Goal: Communication & Community: Share content

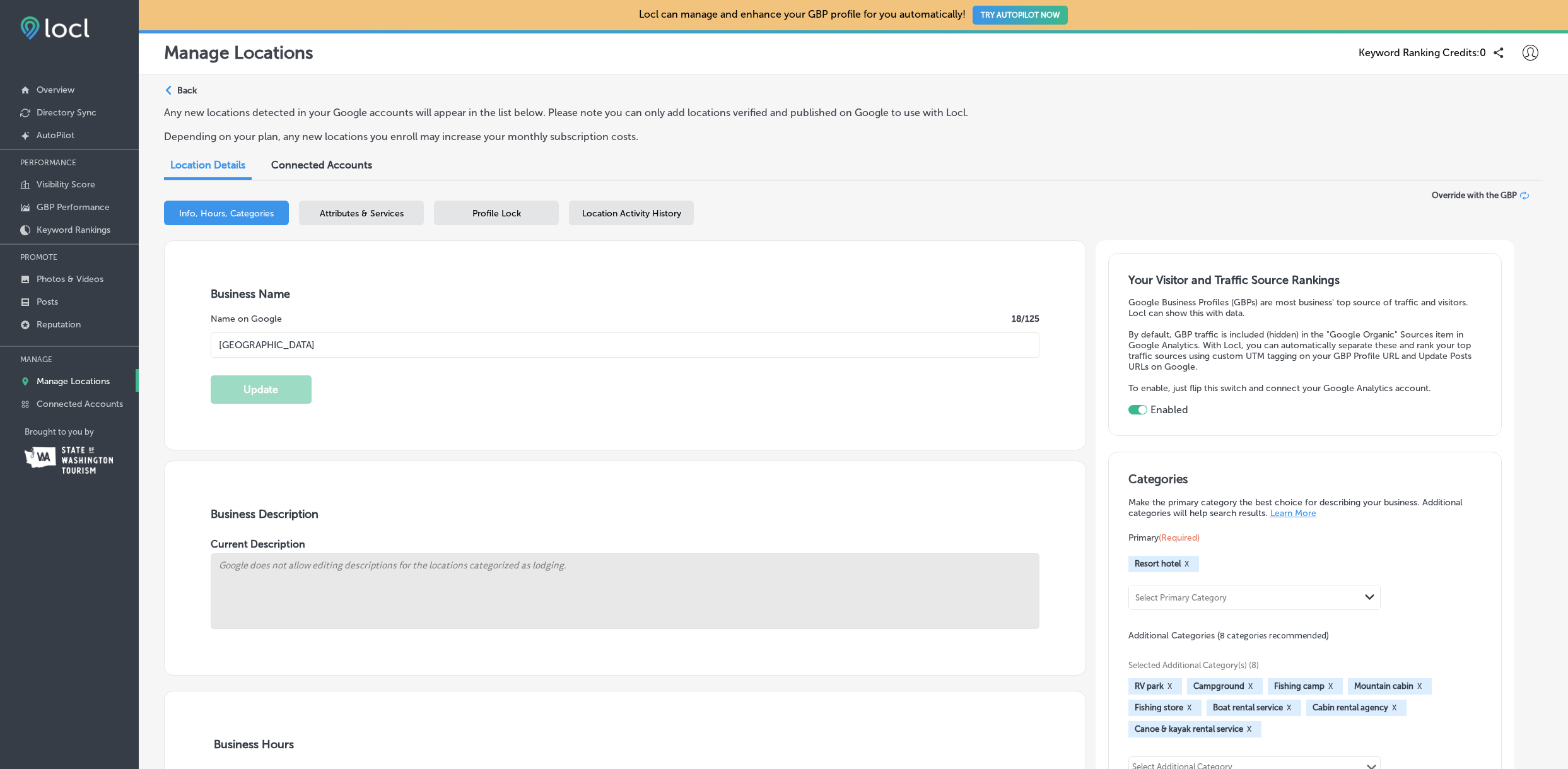
select select "US"
click at [1030, 14] on button "TRY AUTOPILOT NOW" at bounding box center [1021, 15] width 96 height 19
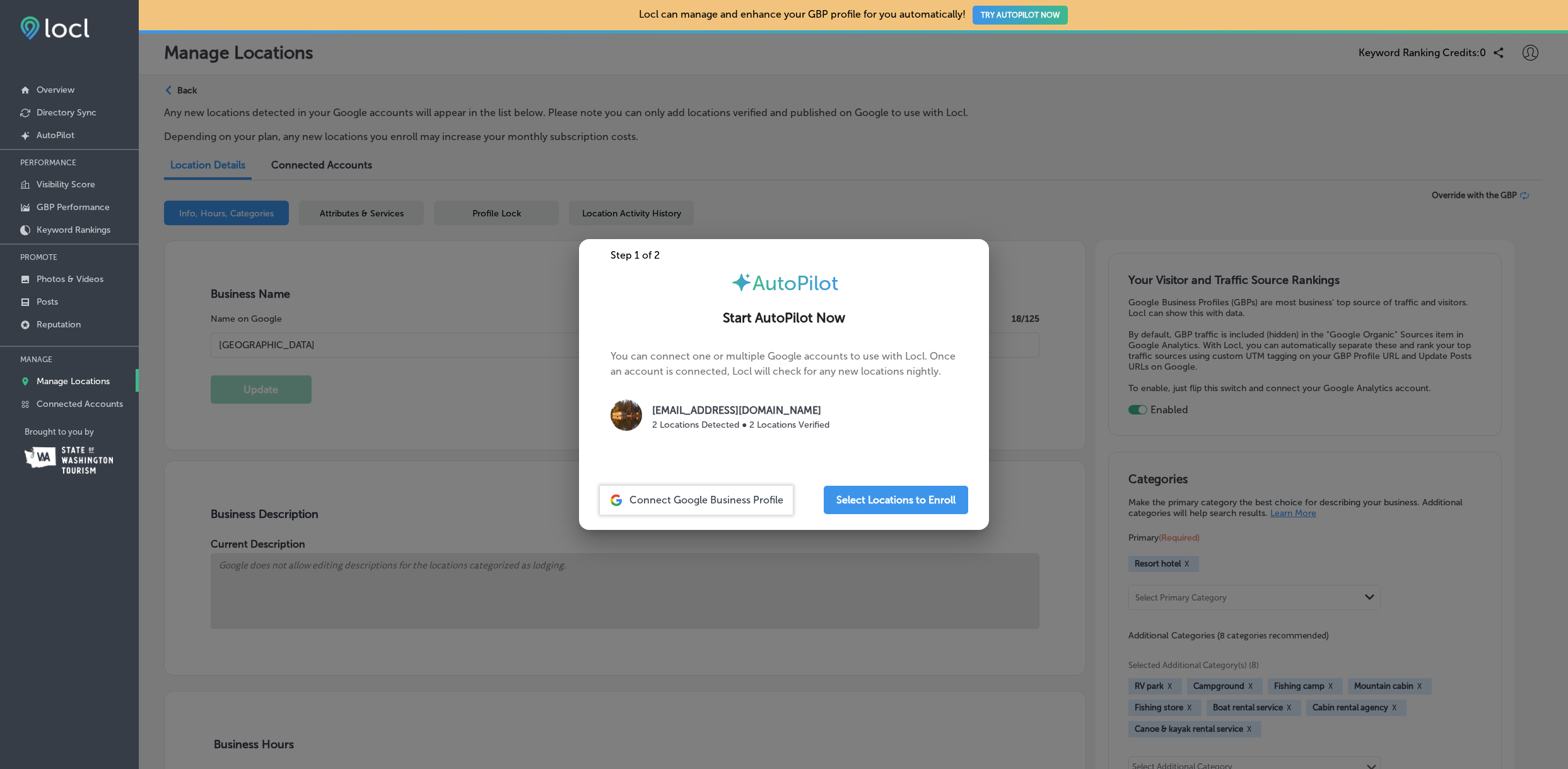
click at [720, 502] on span "Connect Google Business Profile" at bounding box center [707, 500] width 154 height 12
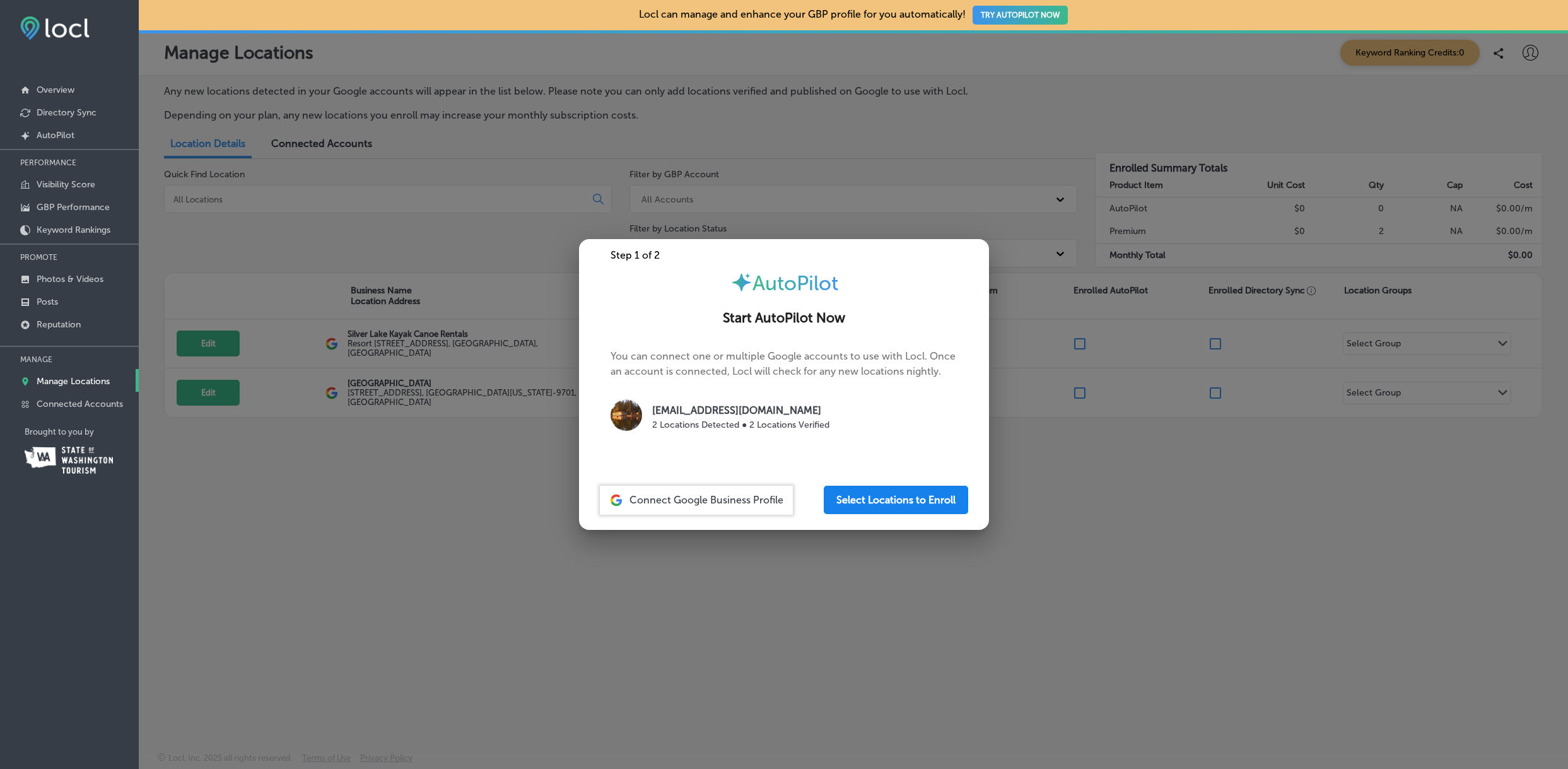
click at [919, 497] on button "Select Locations to Enroll" at bounding box center [896, 500] width 145 height 29
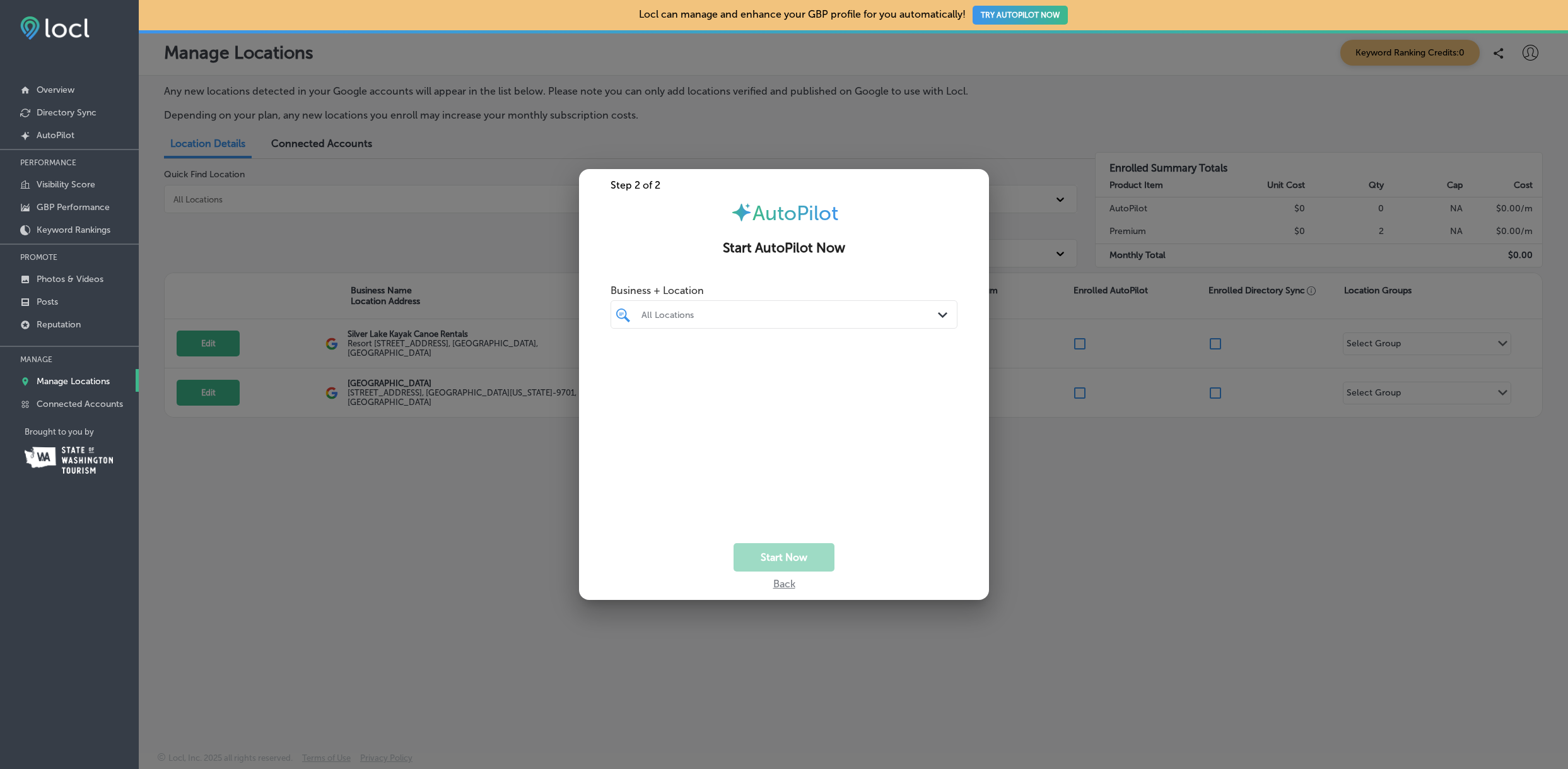
click at [934, 312] on div "All Locations Path Created with Sketch." at bounding box center [784, 314] width 346 height 19
click at [629, 356] on input "checkbox" at bounding box center [626, 362] width 15 height 15
click at [629, 386] on input "checkbox" at bounding box center [626, 387] width 15 height 15
click at [625, 359] on input "checkbox" at bounding box center [626, 362] width 15 height 15
click at [626, 361] on input "checkbox" at bounding box center [626, 362] width 15 height 15
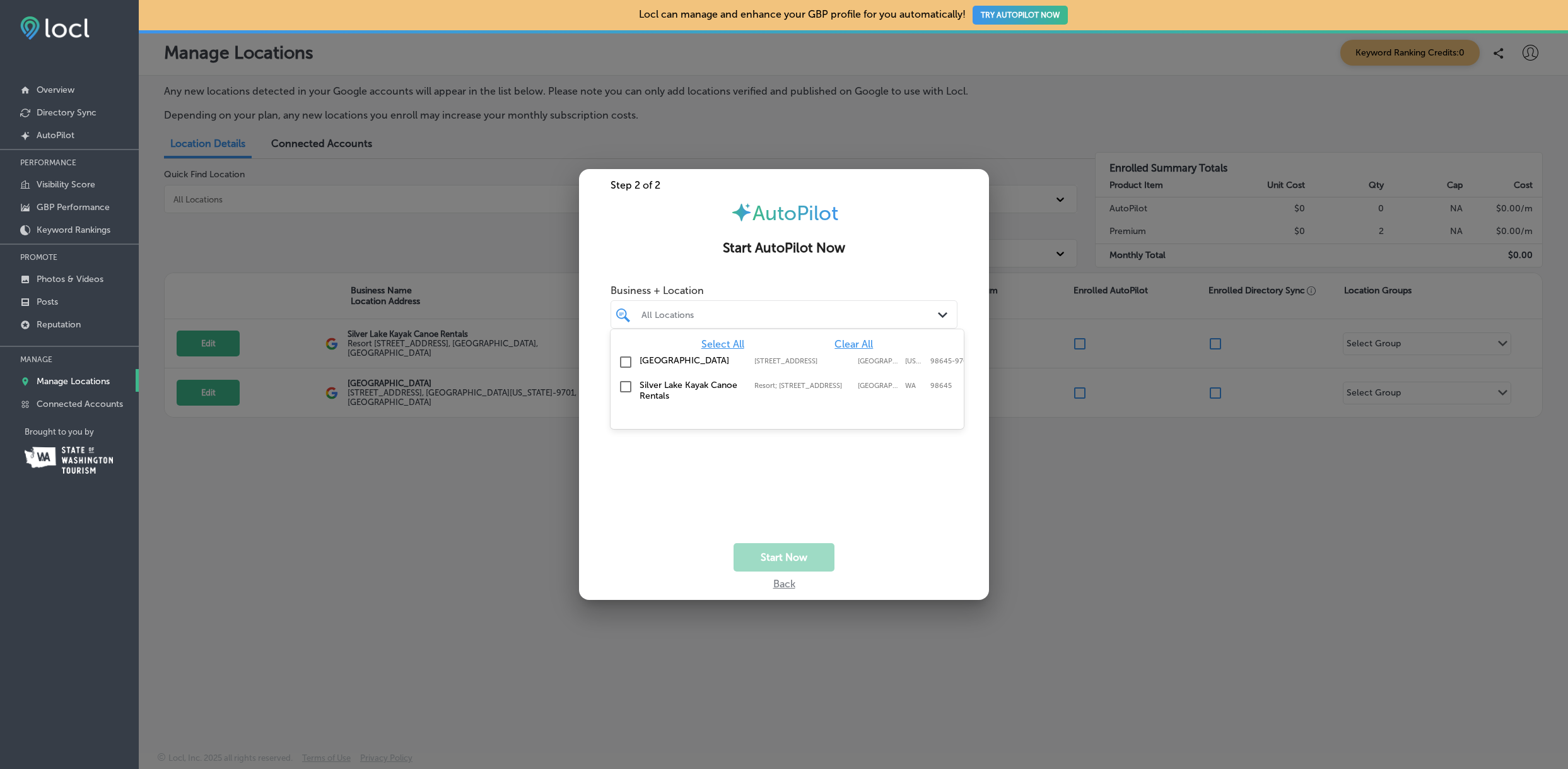
click at [626, 360] on input "checkbox" at bounding box center [626, 362] width 15 height 15
click at [627, 382] on input "checkbox" at bounding box center [626, 387] width 15 height 15
click at [778, 552] on button "Start Now" at bounding box center [784, 558] width 101 height 29
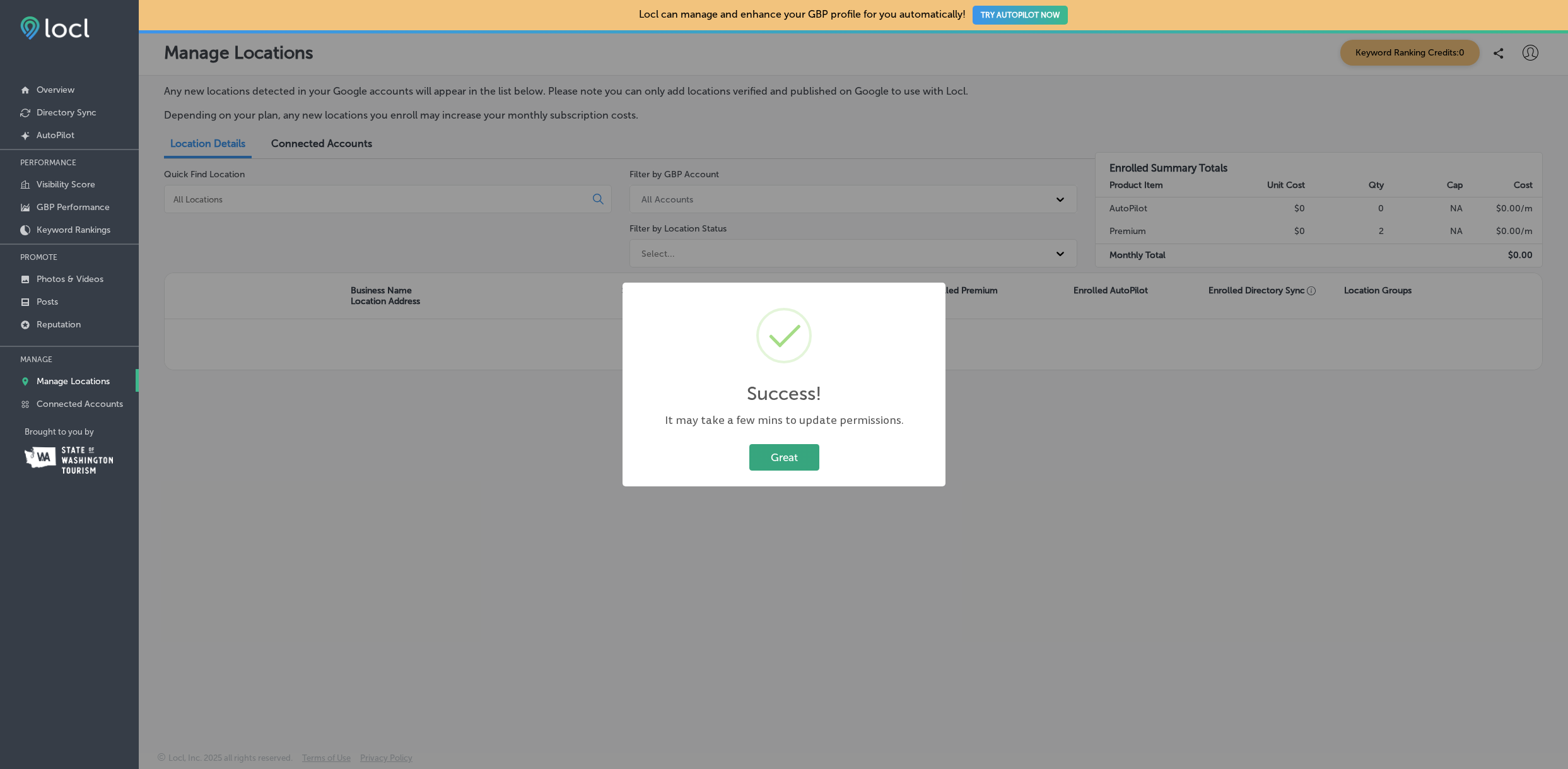
click at [796, 452] on button "Great" at bounding box center [784, 457] width 70 height 26
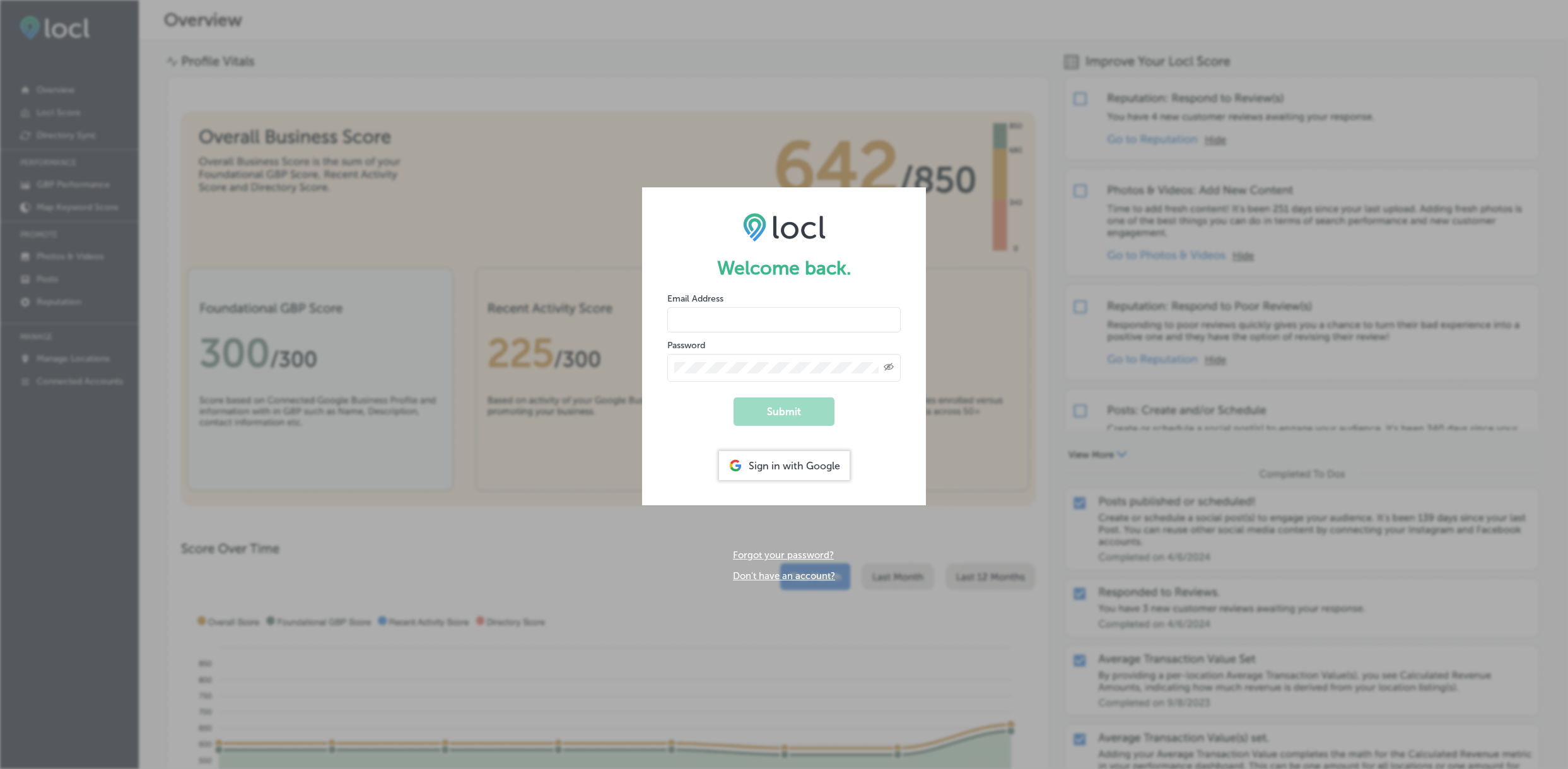
type input "[EMAIL_ADDRESS][DOMAIN_NAME]"
click at [798, 412] on button "Submit" at bounding box center [784, 412] width 101 height 29
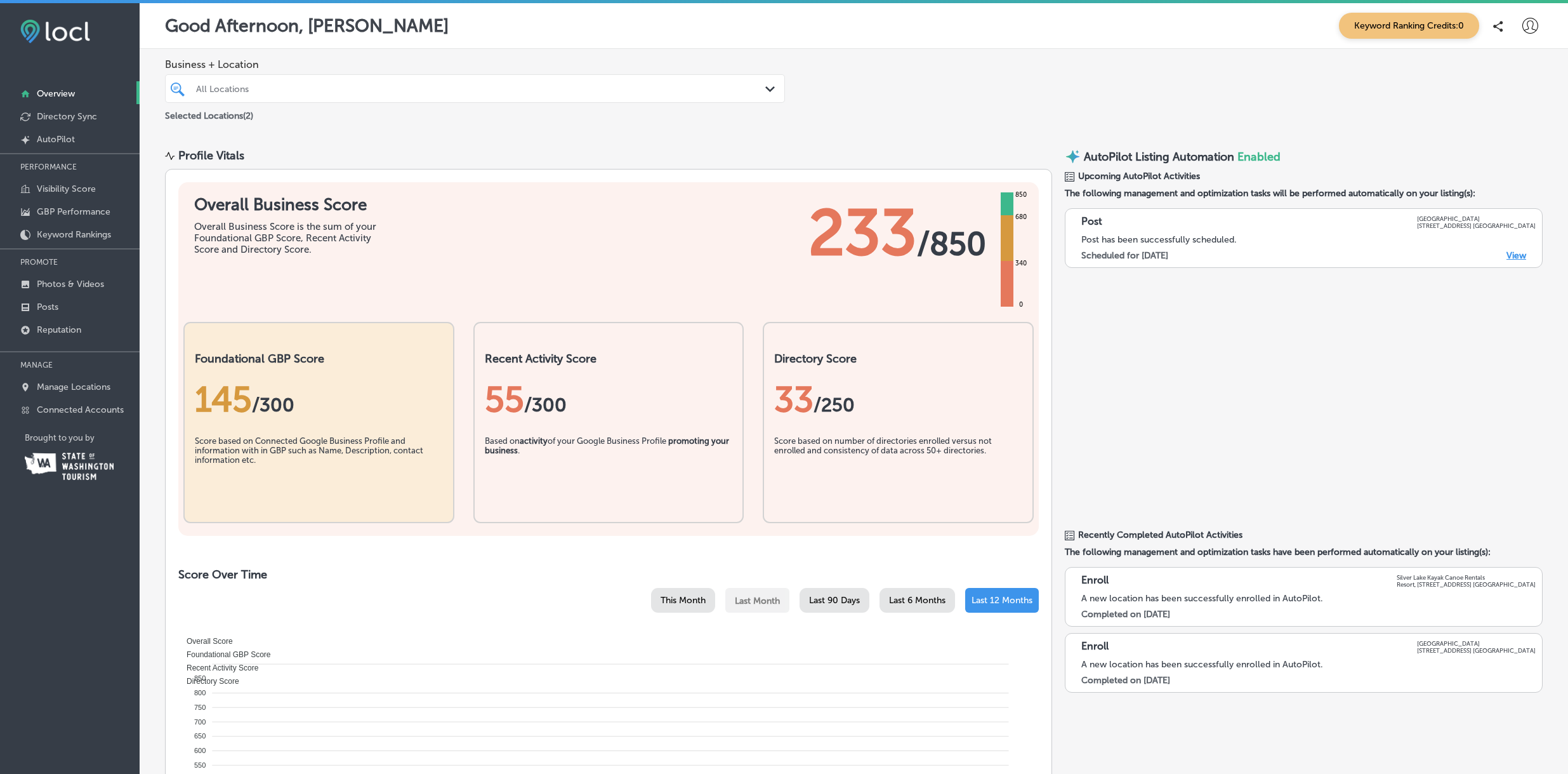
click at [1509, 255] on link "View" at bounding box center [1516, 255] width 20 height 11
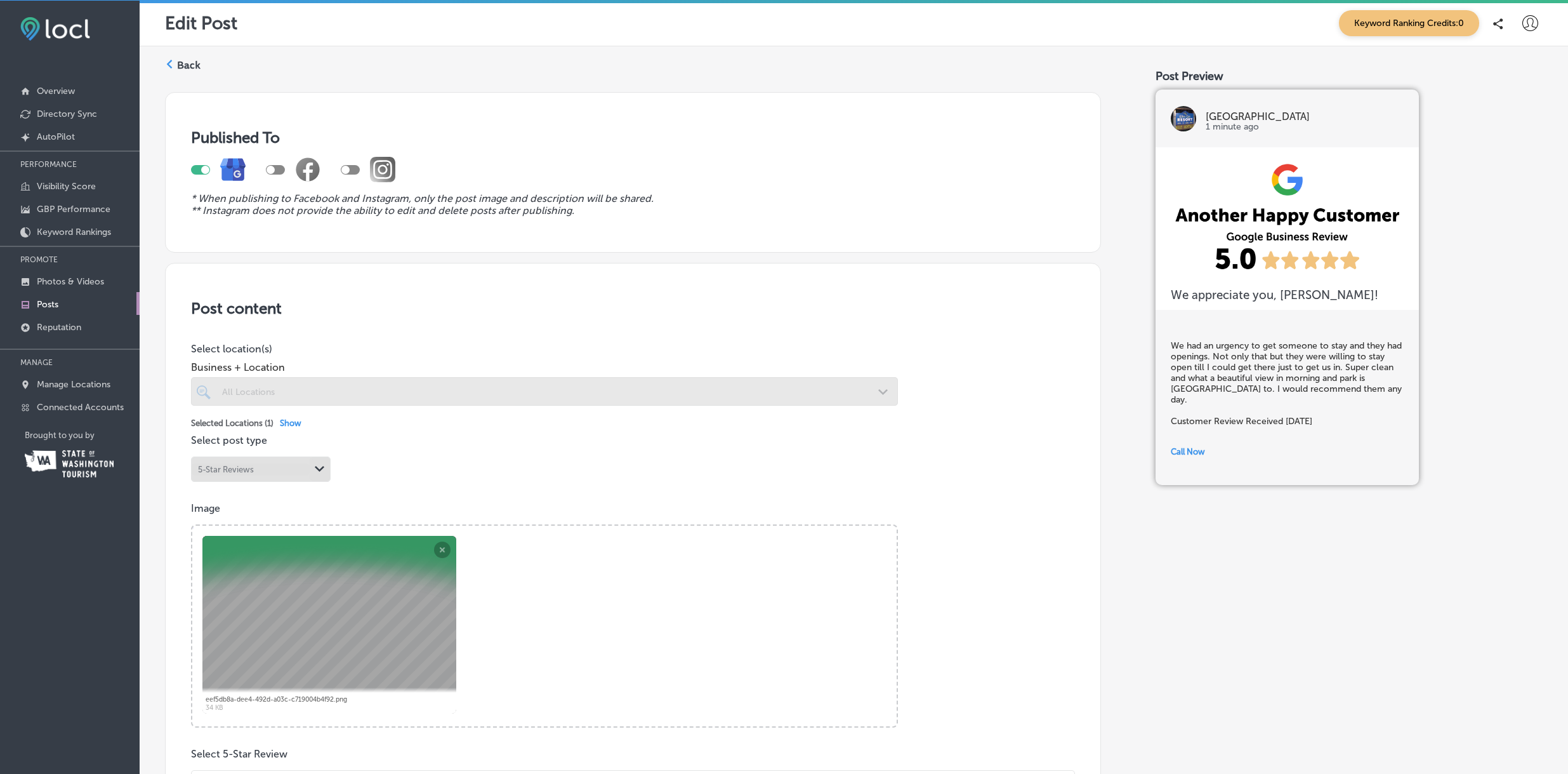
scroll to position [3, 0]
click at [324, 467] on div "Path Created with Sketch." at bounding box center [320, 468] width 10 height 10
click at [327, 471] on div "Path Created with Sketch." at bounding box center [320, 468] width 20 height 20
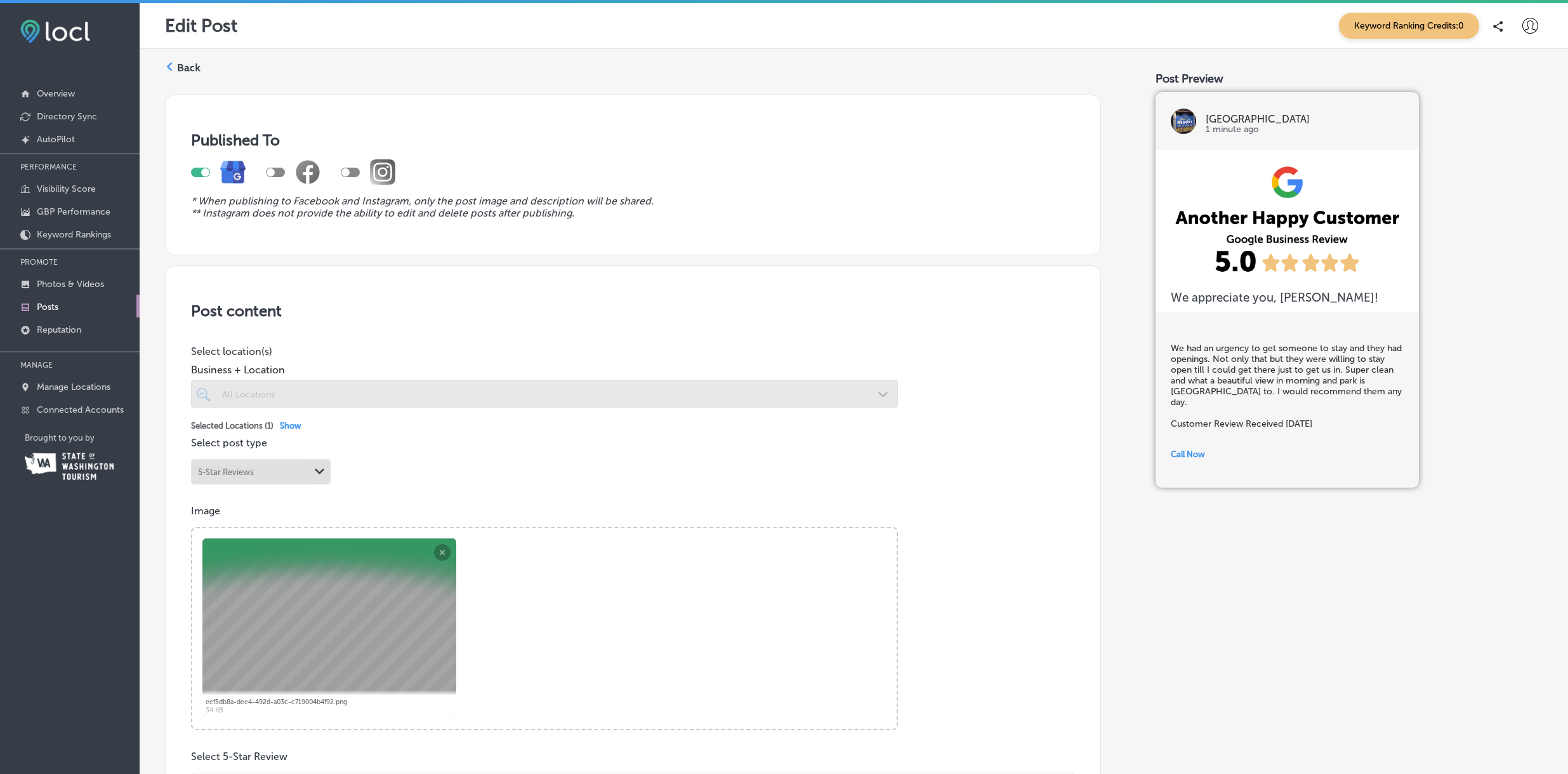
click at [192, 69] on label "Back" at bounding box center [189, 68] width 24 height 14
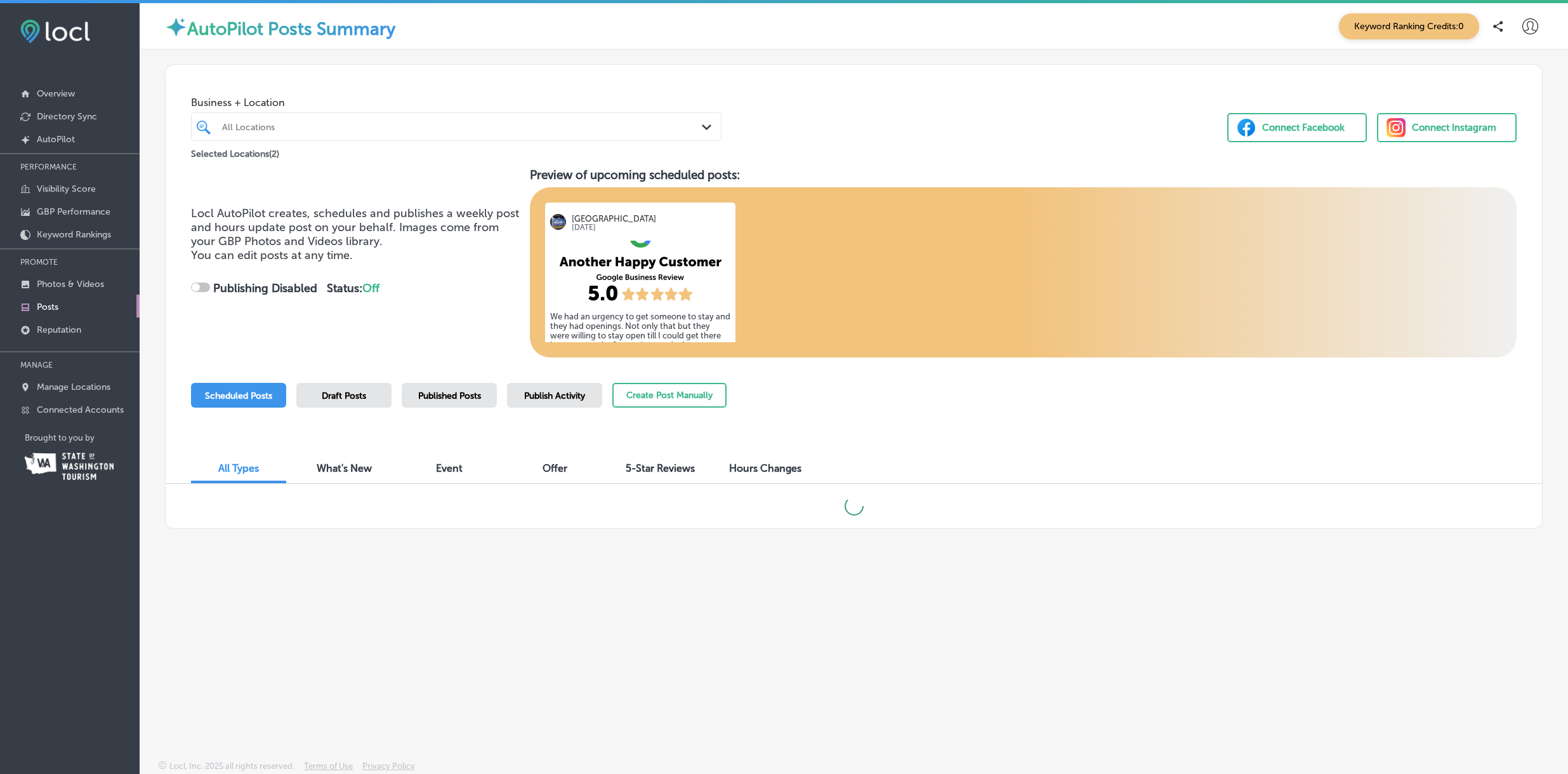
checkbox input "true"
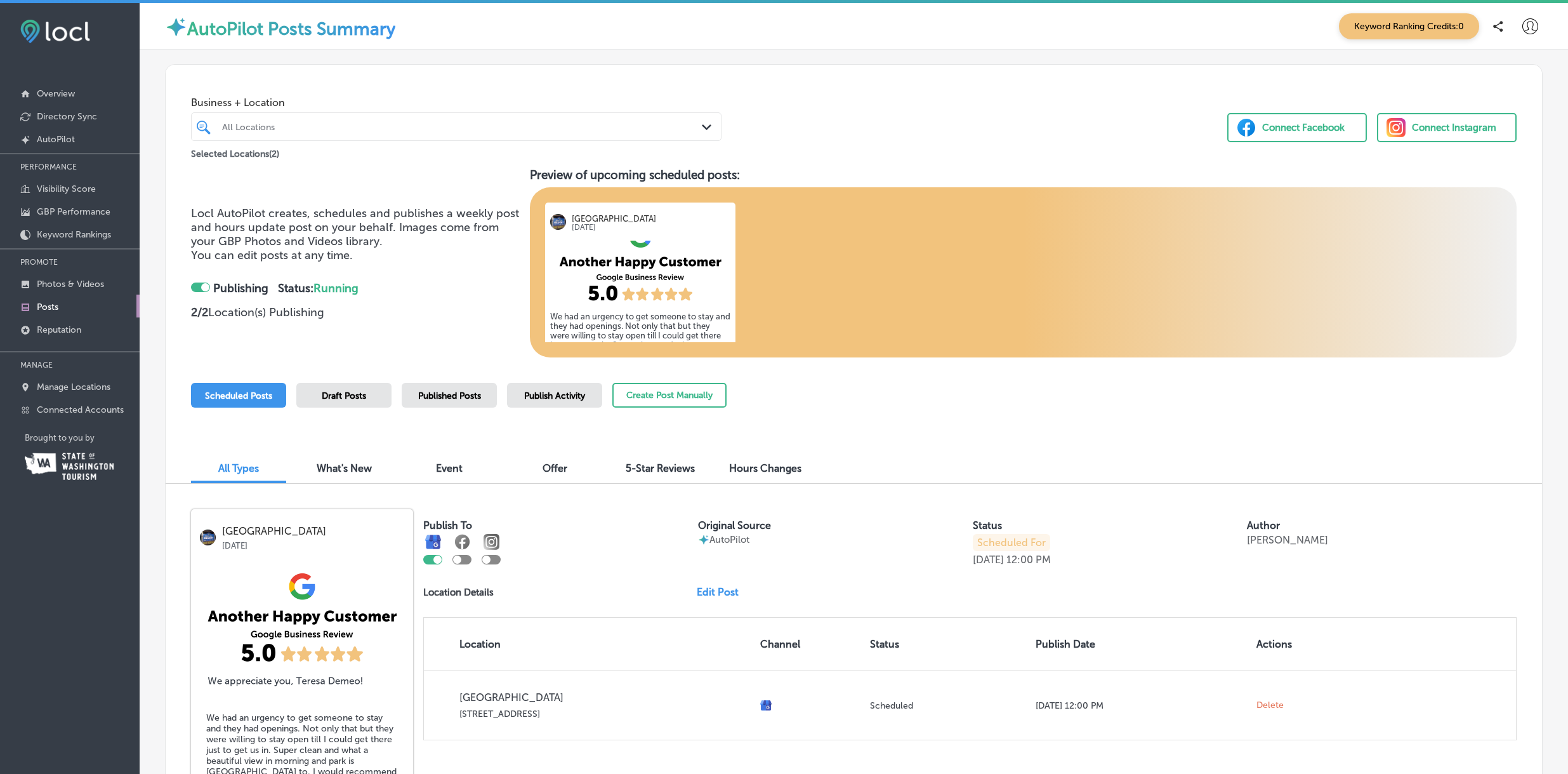
click at [1305, 129] on div "Connect Facebook" at bounding box center [1303, 128] width 83 height 19
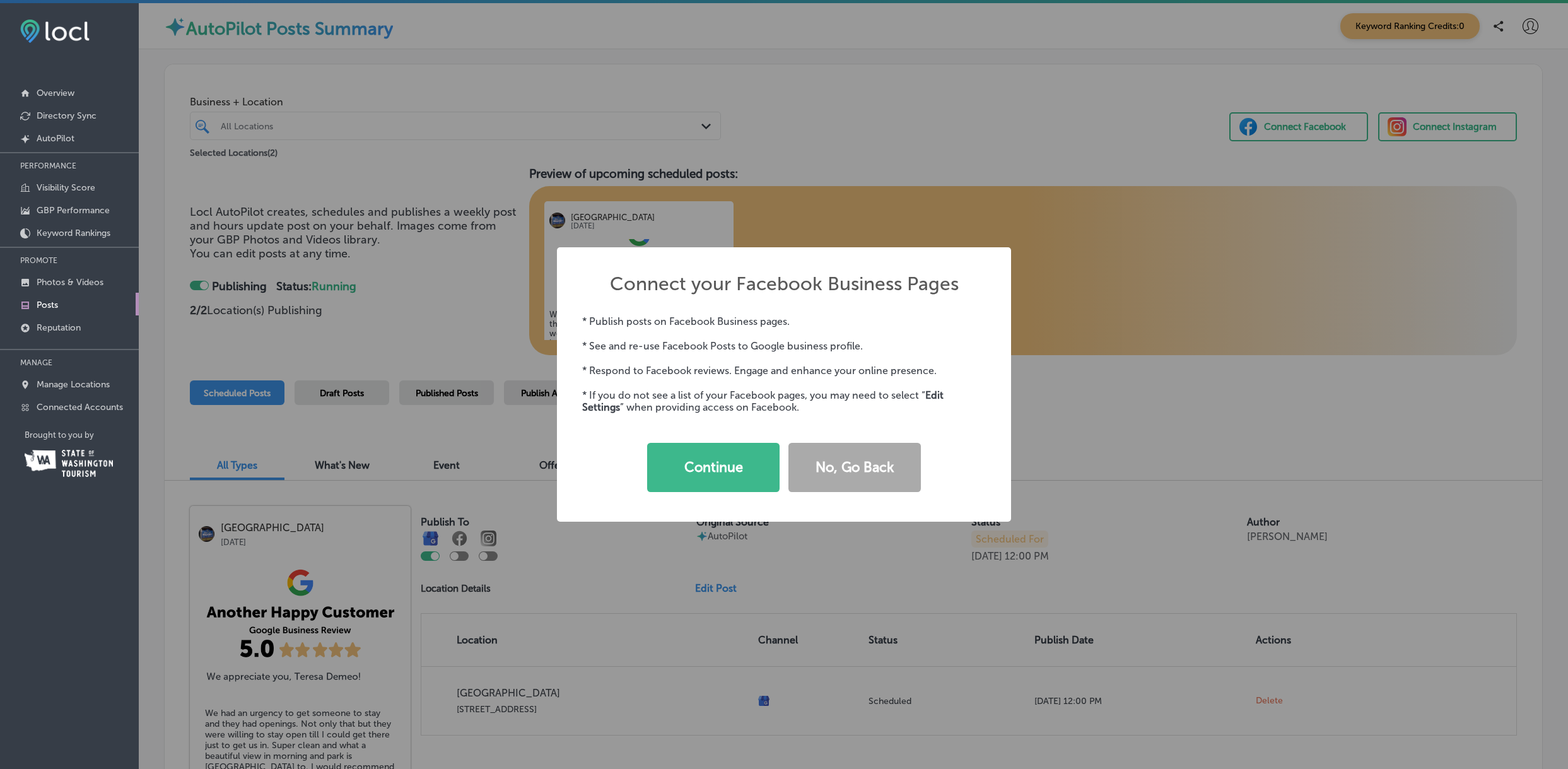
click at [967, 184] on div "Connect your Facebook Business Pages × * Publish posts on Facebook Business pag…" at bounding box center [784, 384] width 1568 height 769
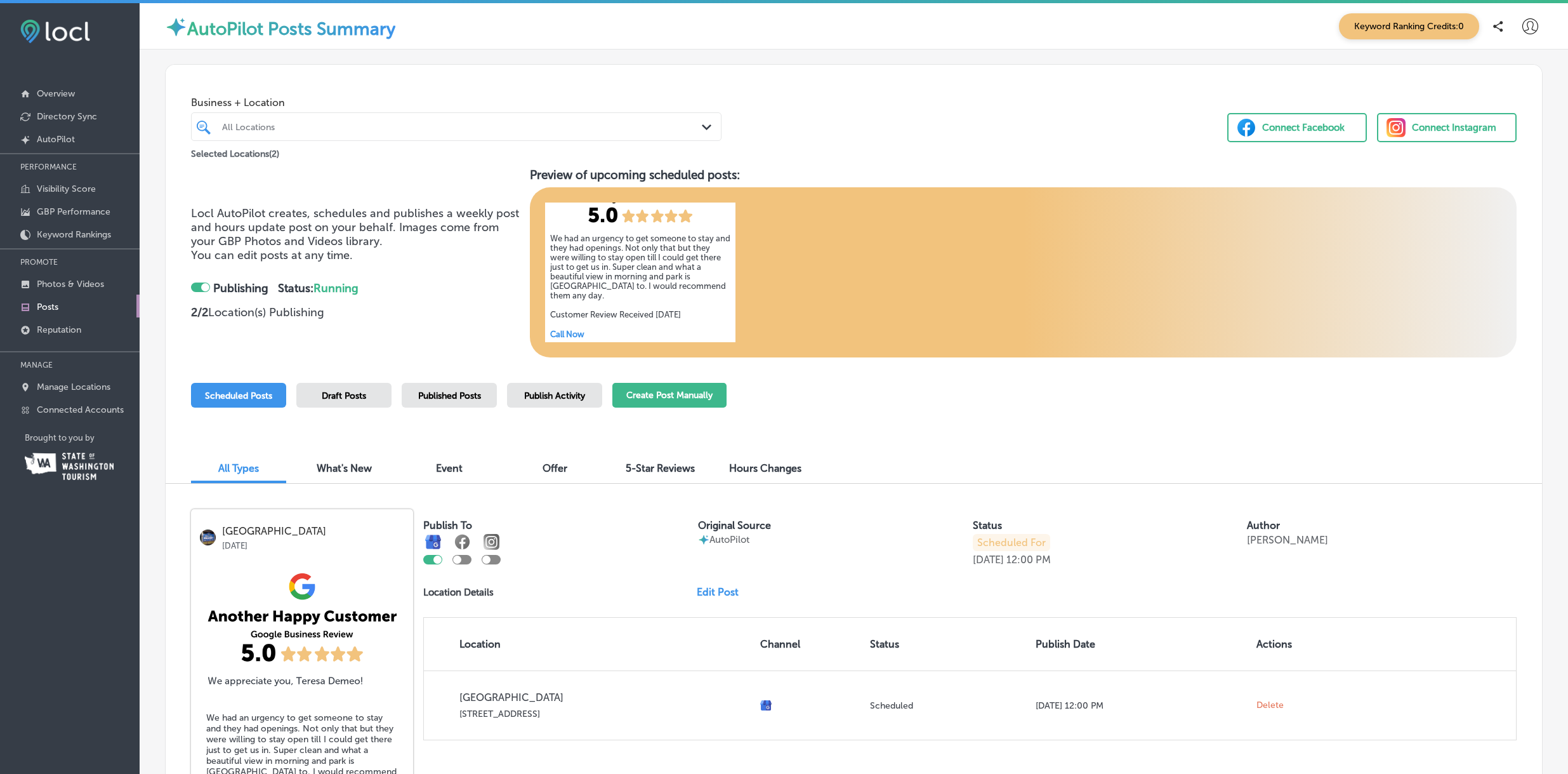
click at [646, 398] on button "Create Post Manually" at bounding box center [669, 395] width 114 height 25
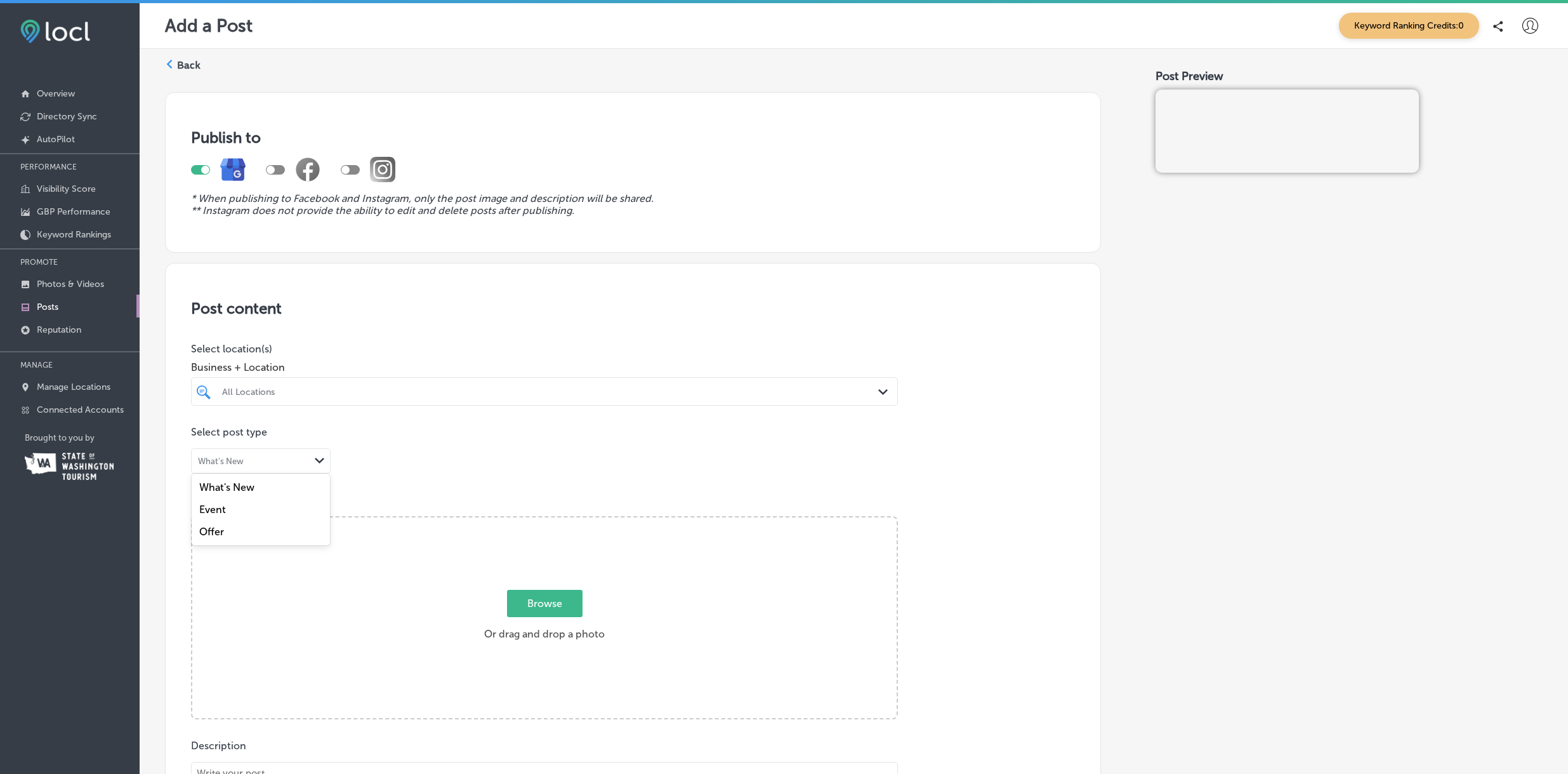
click at [312, 457] on div "Path Created with Sketch." at bounding box center [320, 461] width 20 height 20
click at [263, 488] on div "What's New" at bounding box center [260, 487] width 139 height 22
click at [530, 600] on span "Browse" at bounding box center [545, 604] width 76 height 27
click at [530, 521] on input "Browse Or drag and drop a photo" at bounding box center [545, 519] width 705 height 3
type input "C:\fakepath\silver lake resort mount st helens family reunion fishing lake.png"
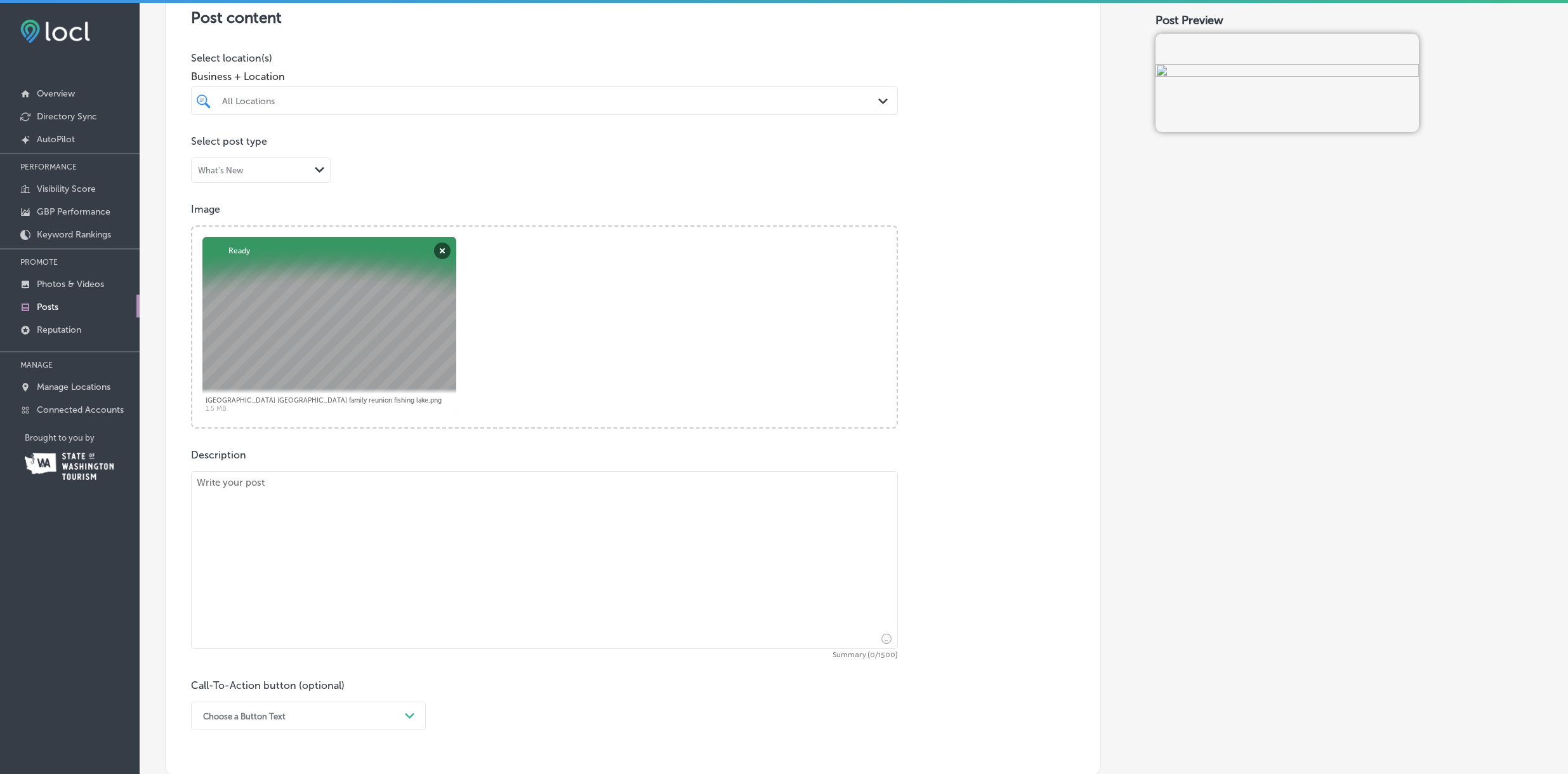
scroll to position [293, 0]
click at [288, 516] on textarea at bounding box center [544, 558] width 707 height 178
paste textarea "Casting lines, sharing laughs, and soaking in that Mt. St. Helens view. Nothing…"
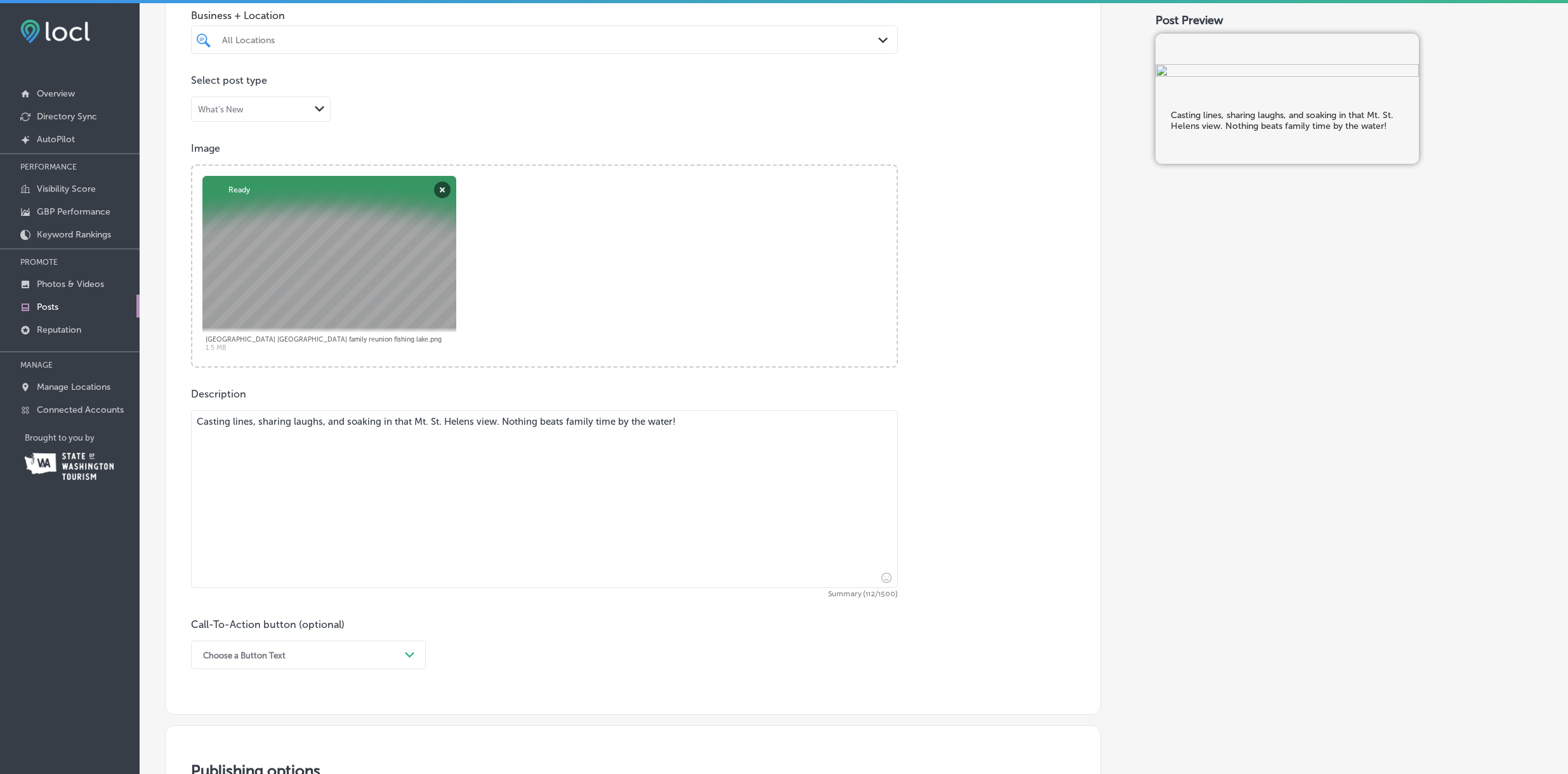
type textarea "Casting lines, sharing laughs, and soaking in that Mt. St. Helens view. Nothing…"
click at [404, 655] on div "option Order online focused, 3 of 7. 7 results available. Use Up and Down to ch…" at bounding box center [308, 655] width 235 height 29
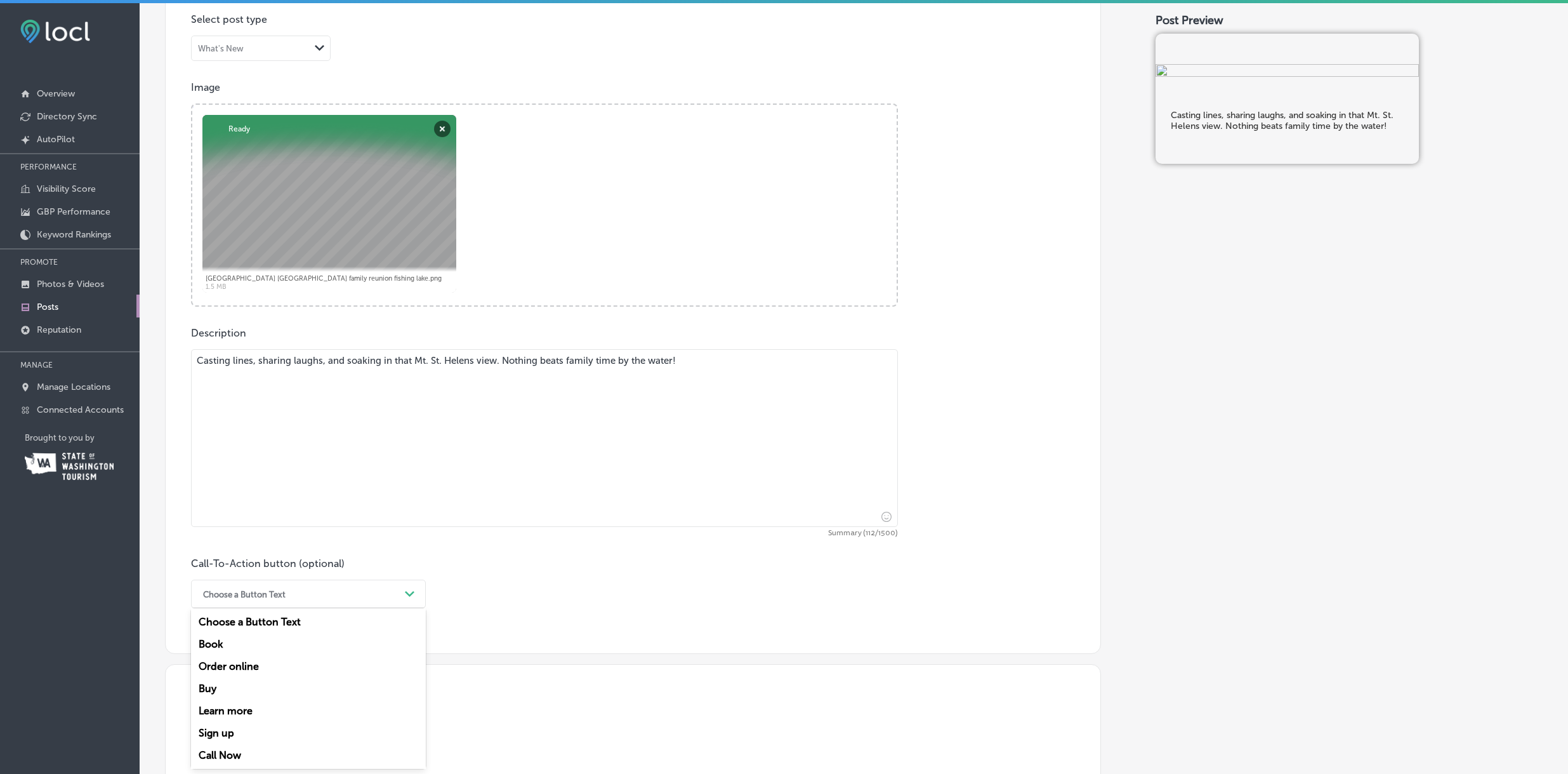
click at [241, 753] on div "Call Now" at bounding box center [308, 755] width 235 height 22
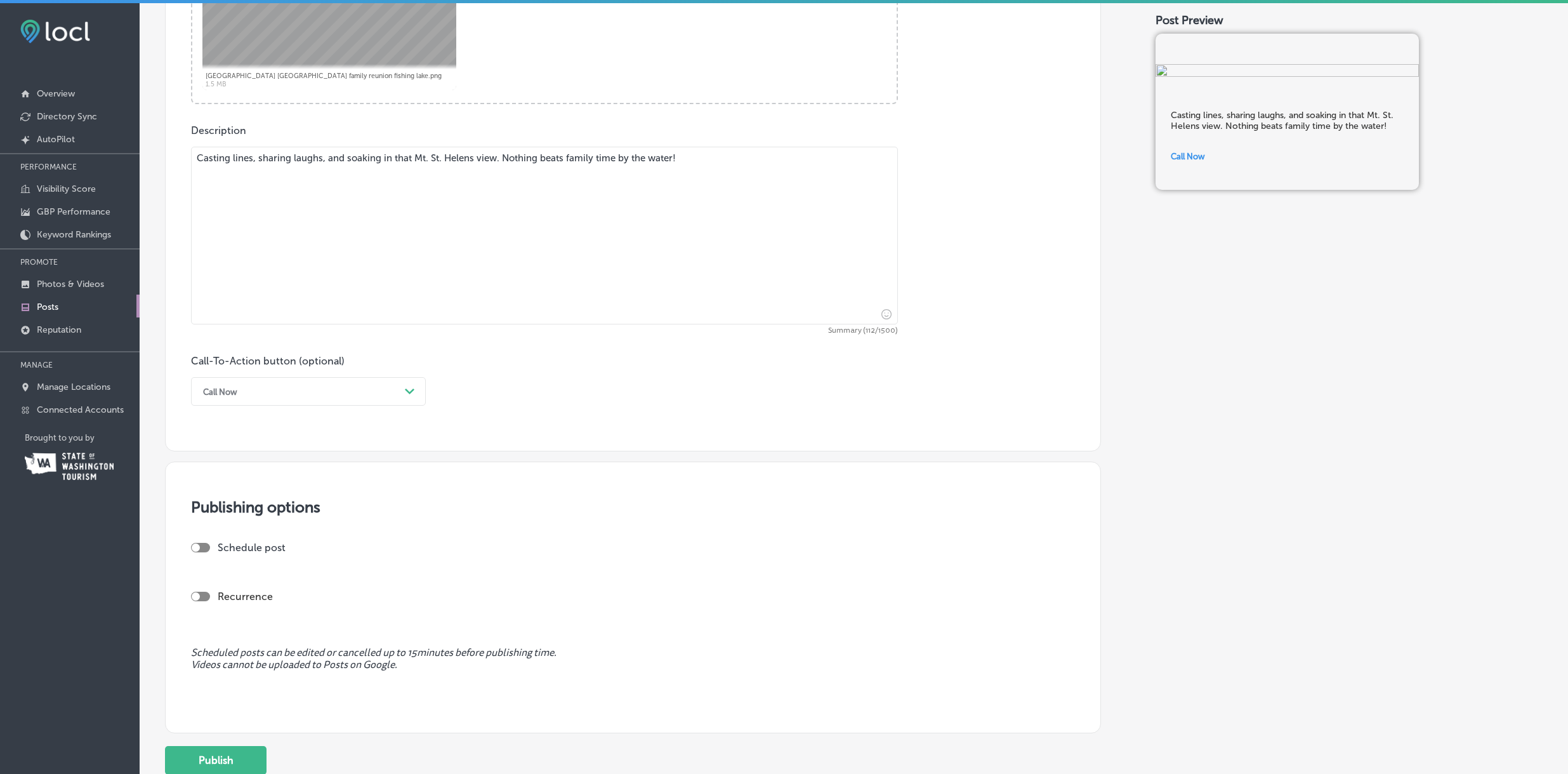
scroll to position [615, 0]
click at [203, 547] on div at bounding box center [200, 548] width 19 height 9
checkbox input "true"
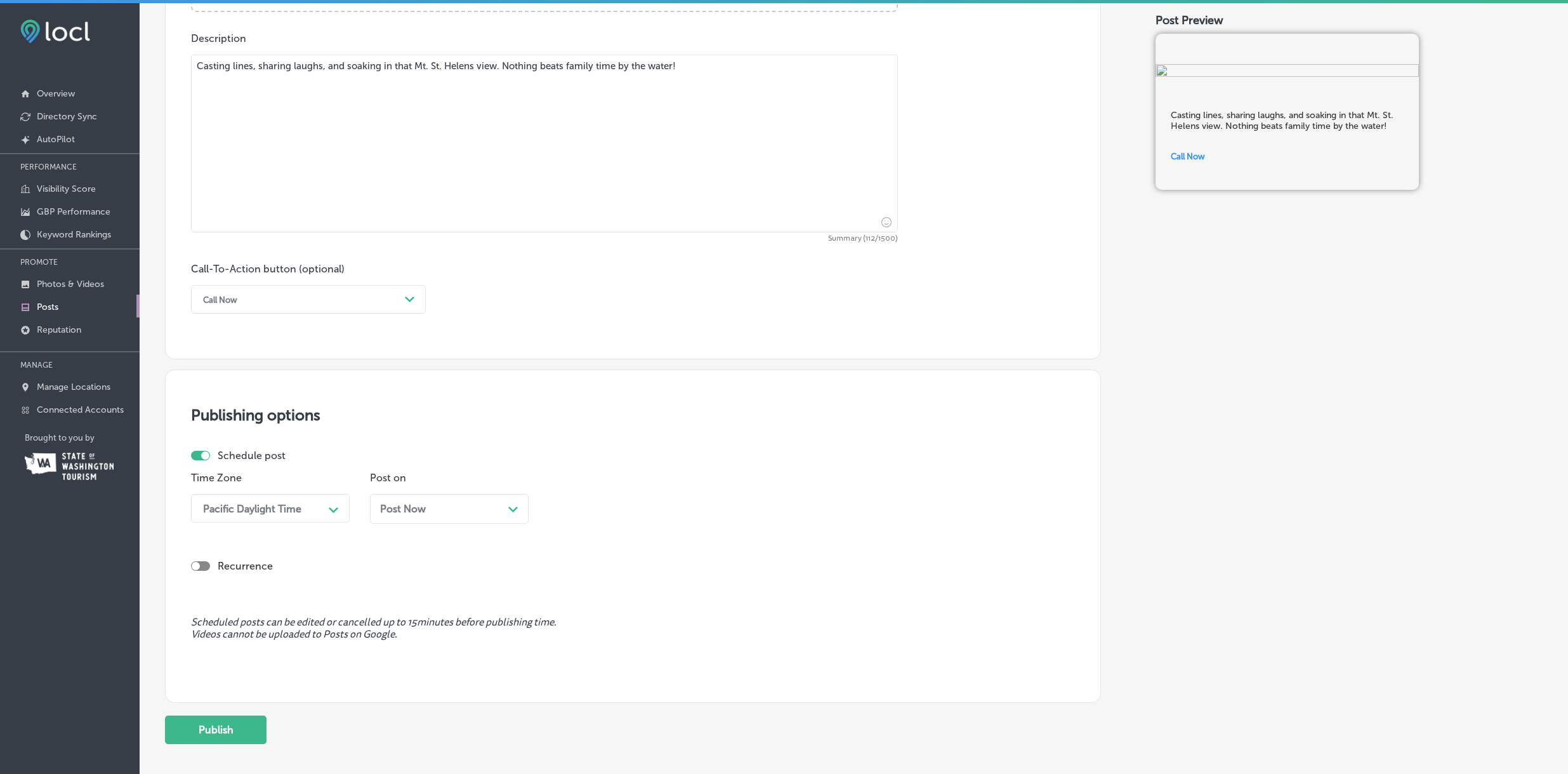
scroll to position [772, 0]
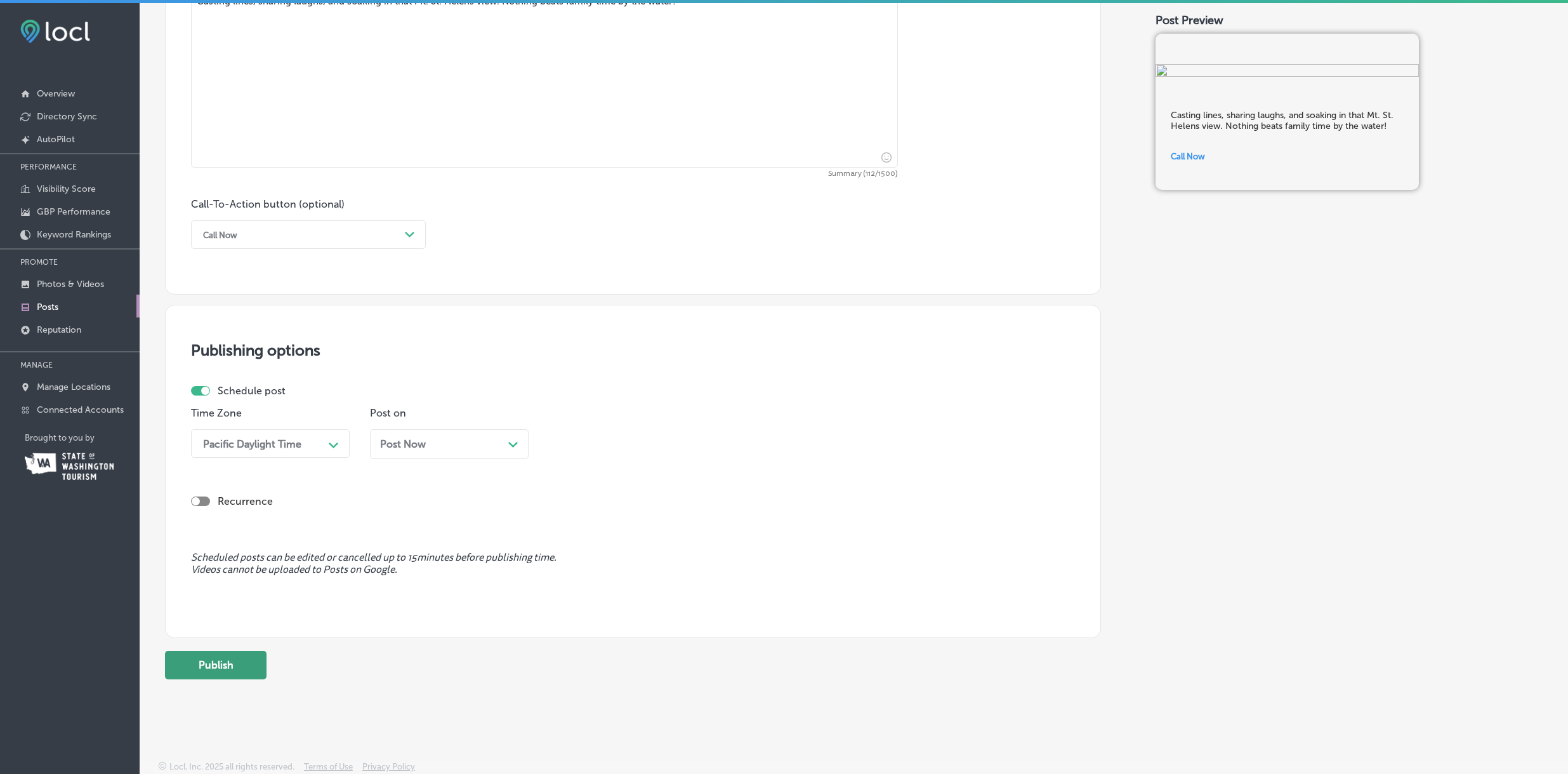
click at [215, 665] on button "Publish" at bounding box center [215, 665] width 101 height 29
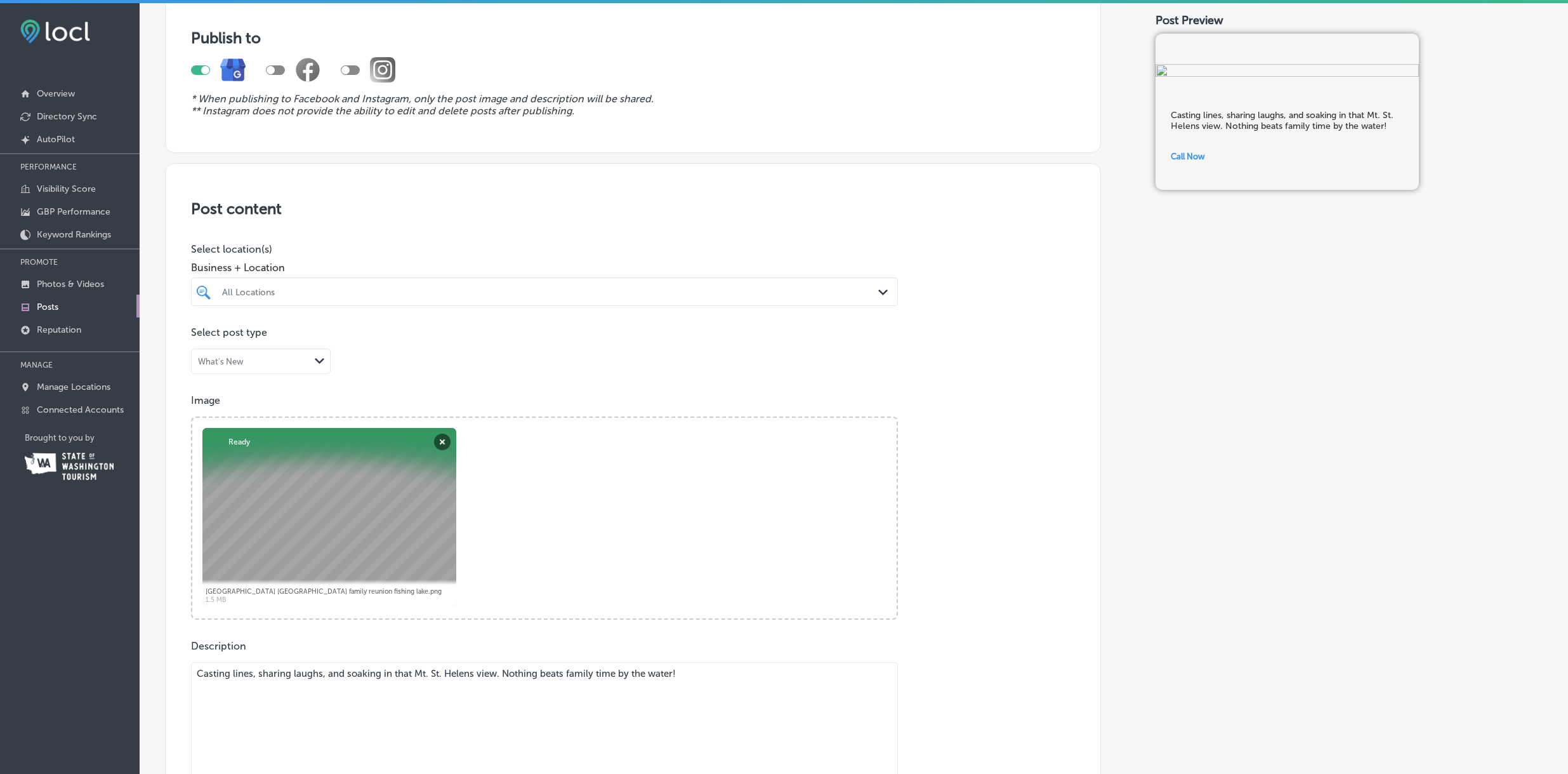
scroll to position [99, 0]
click at [282, 288] on div "All Locations" at bounding box center [551, 293] width 657 height 11
click at [208, 342] on input "checkbox" at bounding box center [206, 341] width 15 height 15
click at [169, 448] on div "Post content Select location(s) Business + Location Silver Lake Resort Path Cre…" at bounding box center [633, 566] width 936 height 804
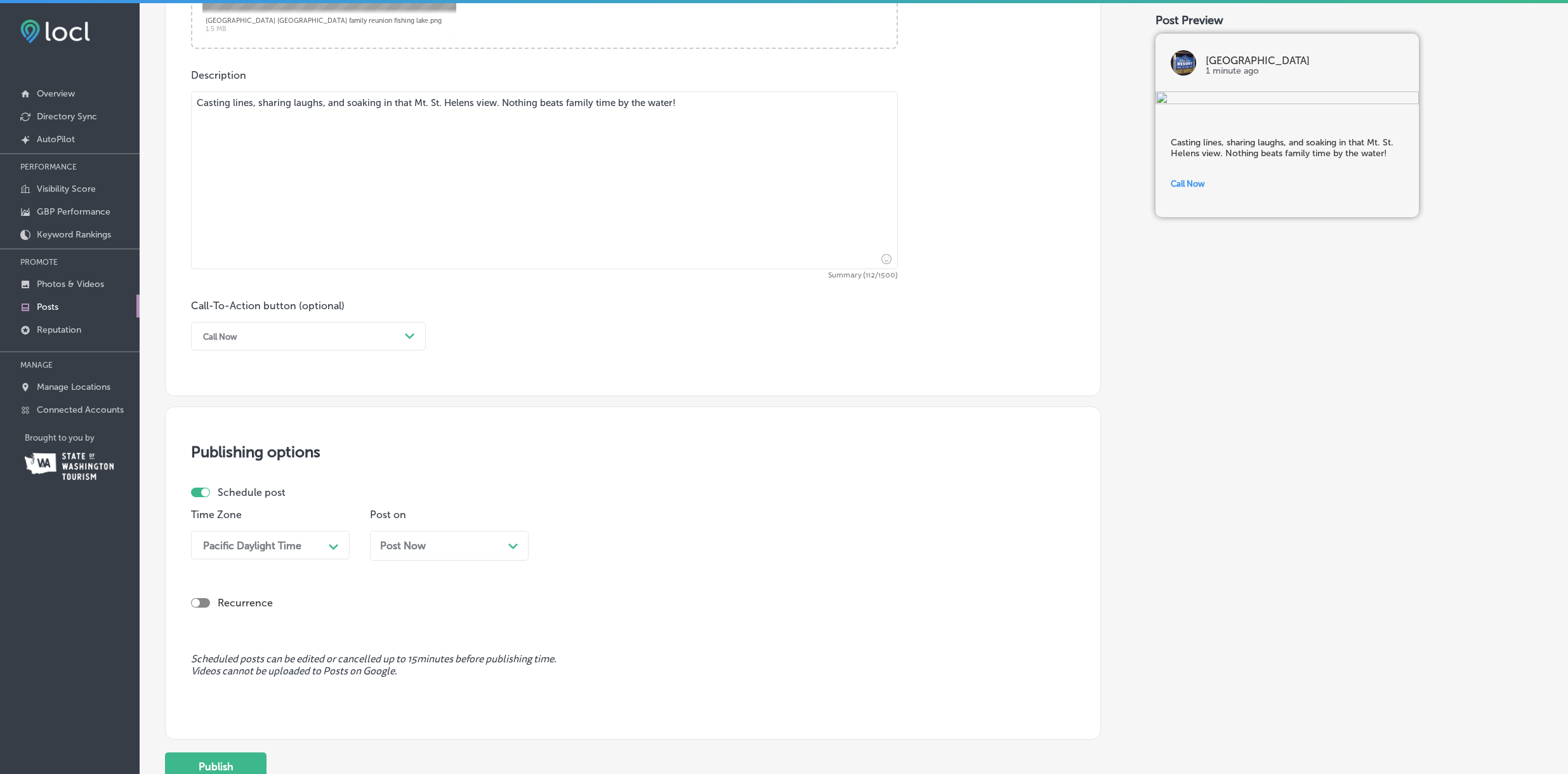
scroll to position [791, 0]
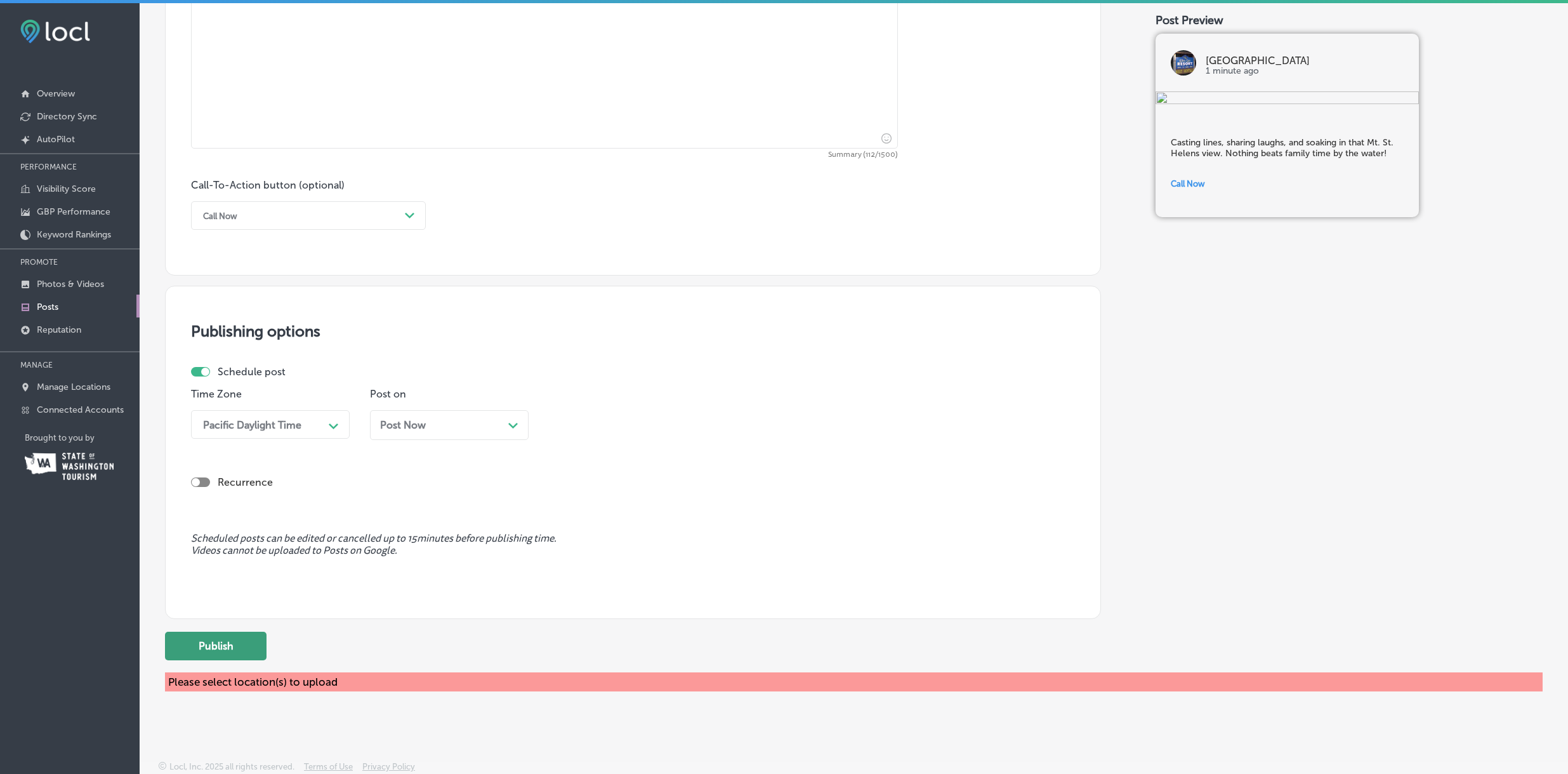
click at [212, 646] on button "Publish" at bounding box center [215, 646] width 101 height 29
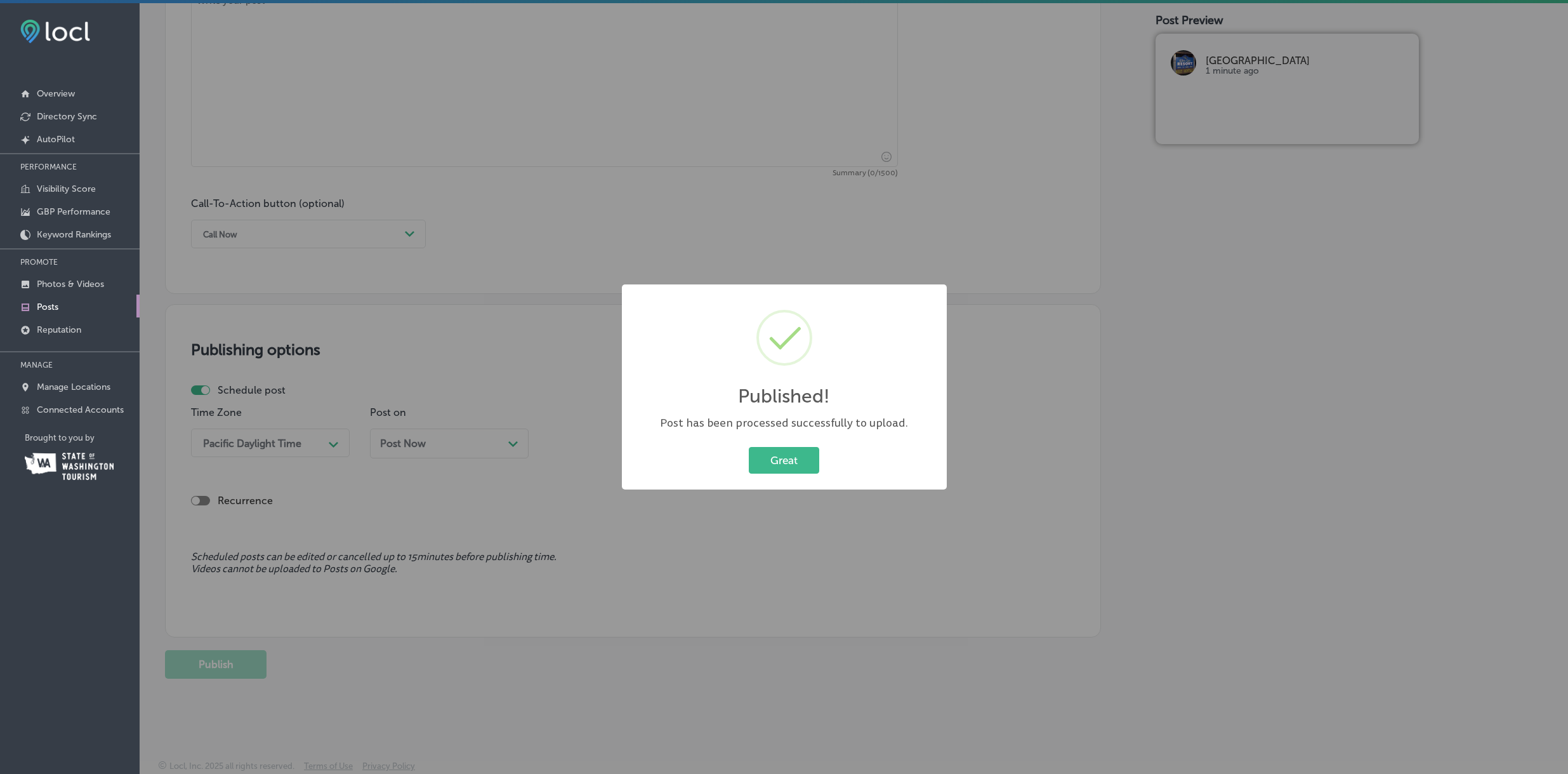
scroll to position [772, 0]
click at [768, 459] on button "Great" at bounding box center [784, 460] width 71 height 26
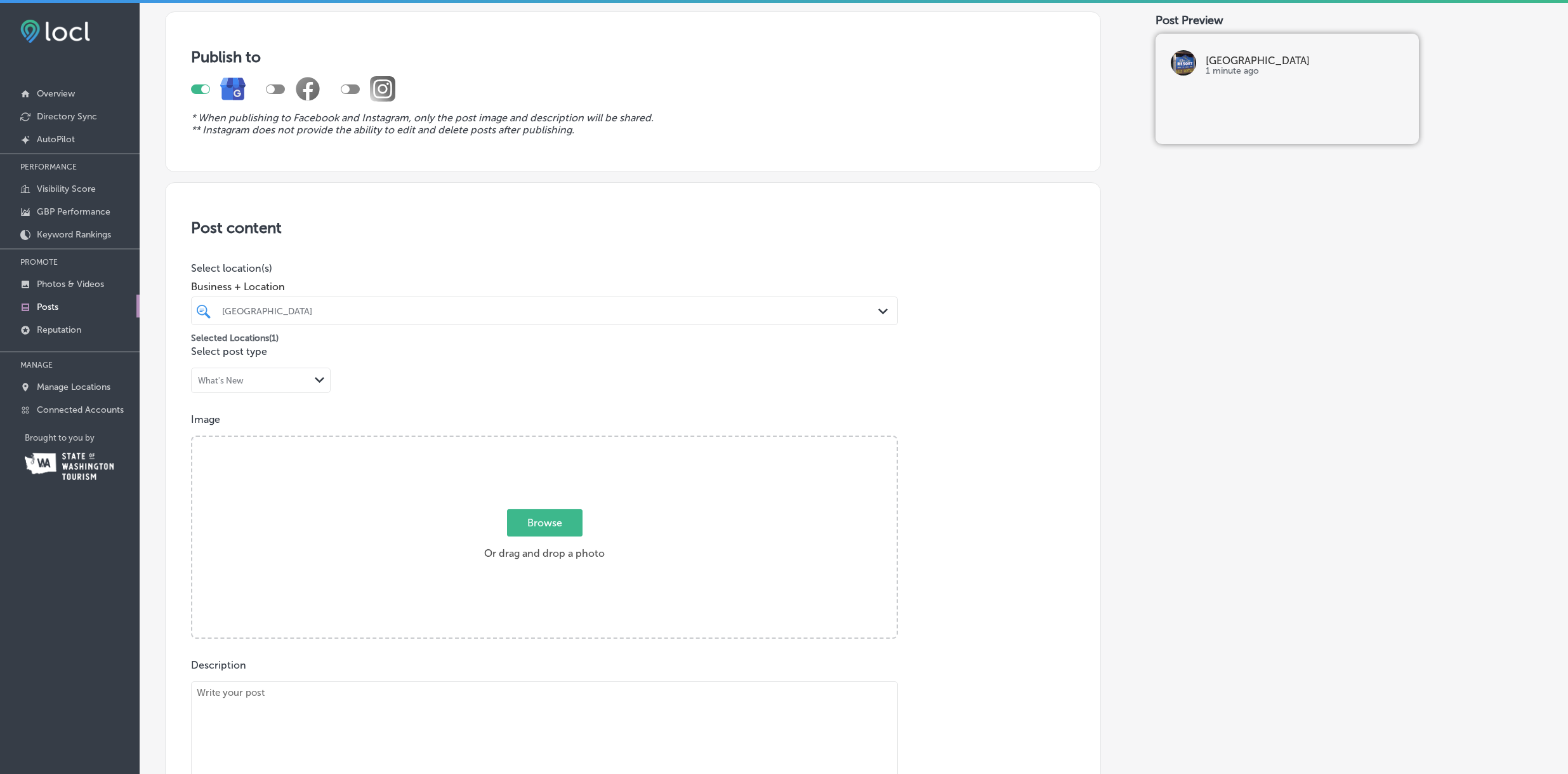
scroll to position [0, 0]
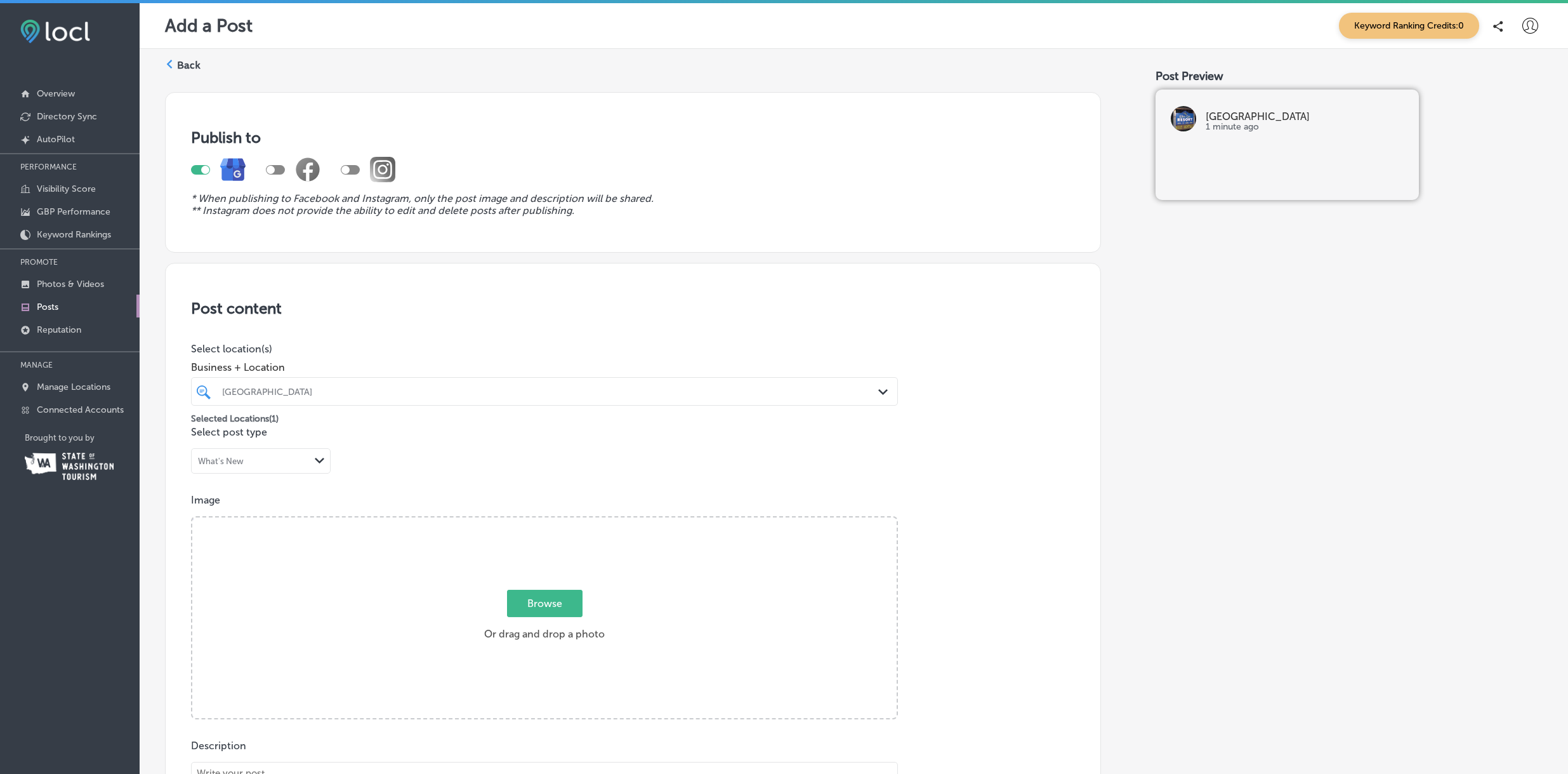
click at [171, 61] on icon at bounding box center [169, 64] width 9 height 9
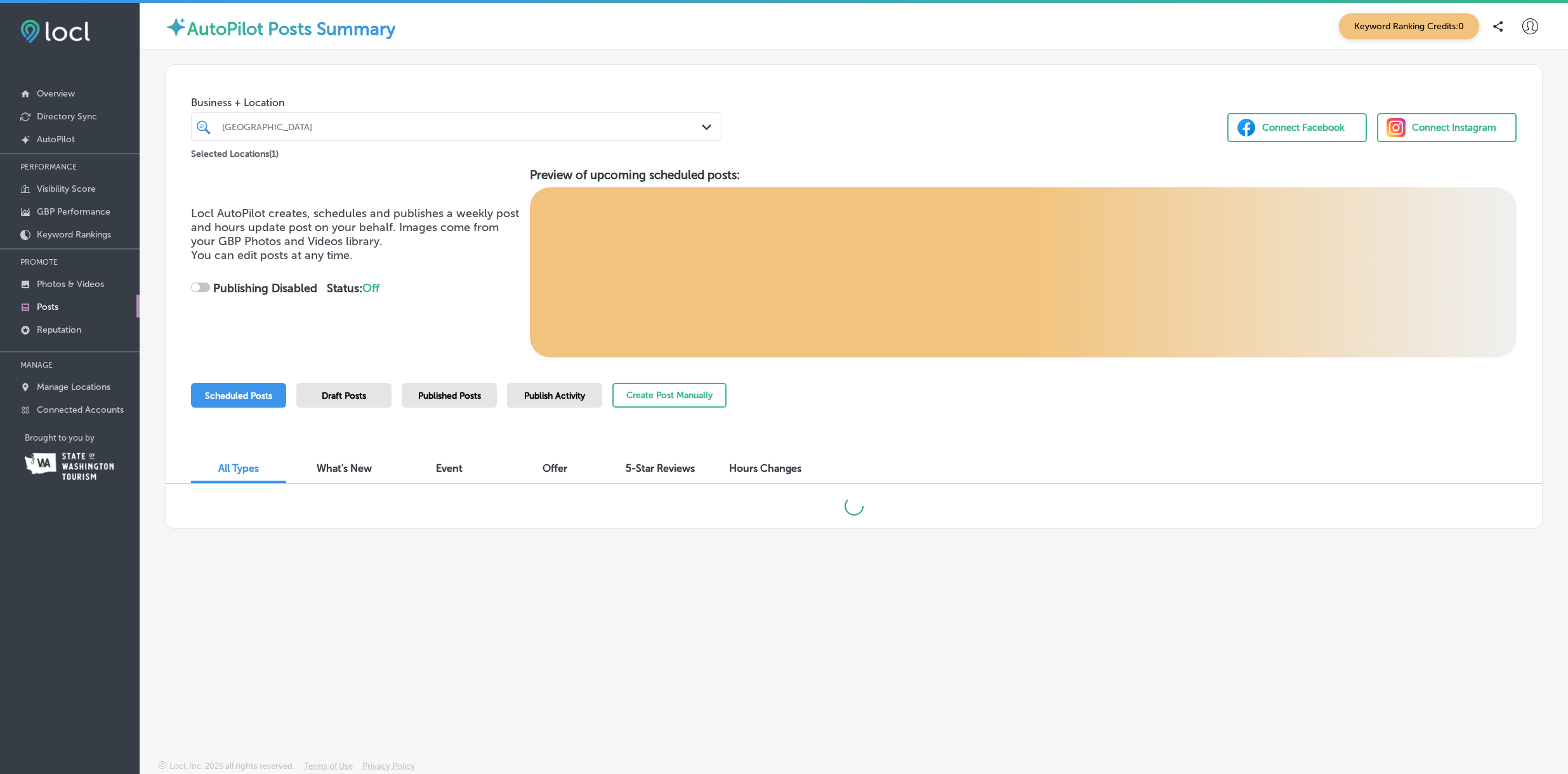
checkbox input "true"
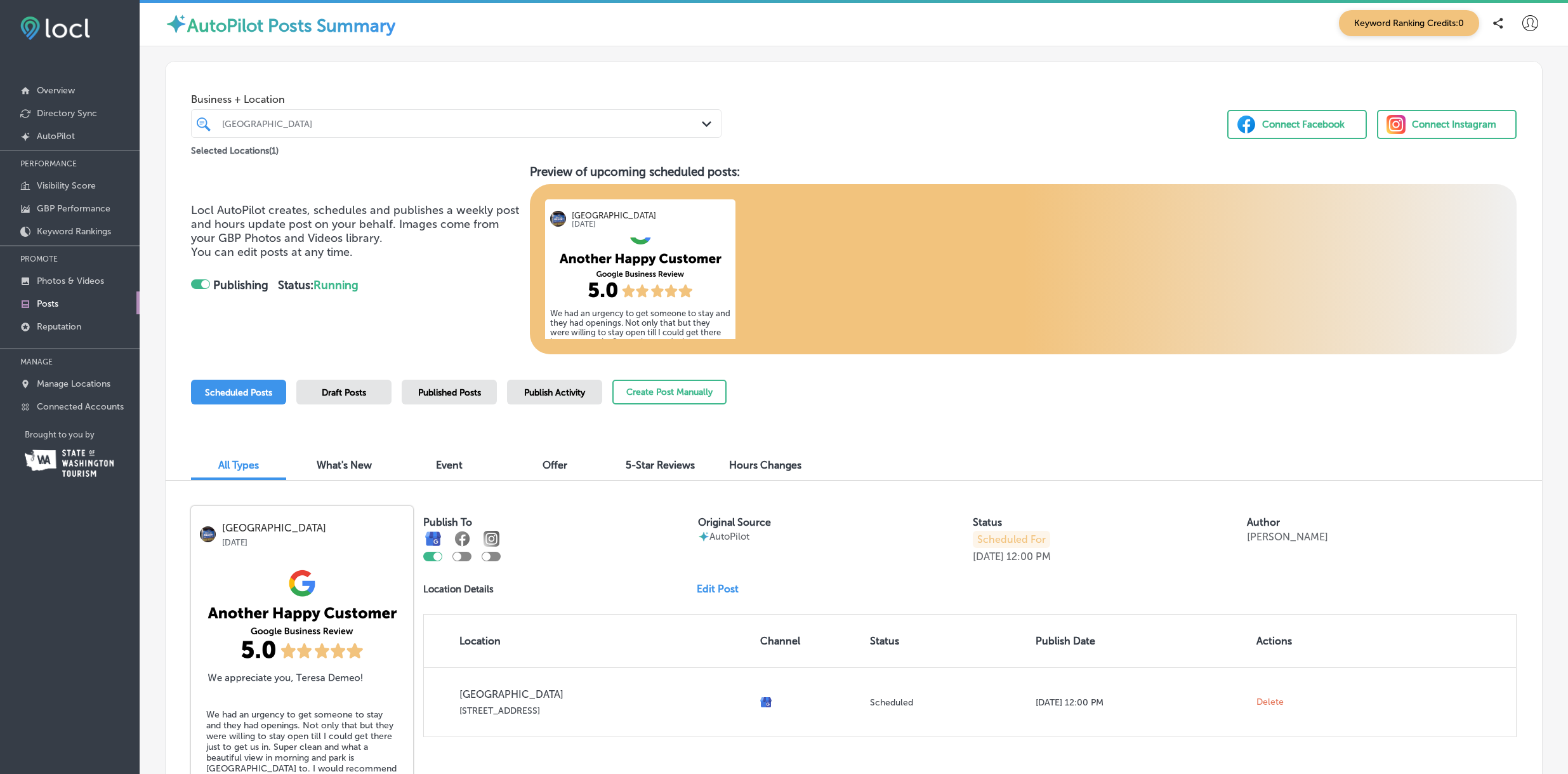
click at [459, 392] on span "Published Posts" at bounding box center [449, 393] width 63 height 11
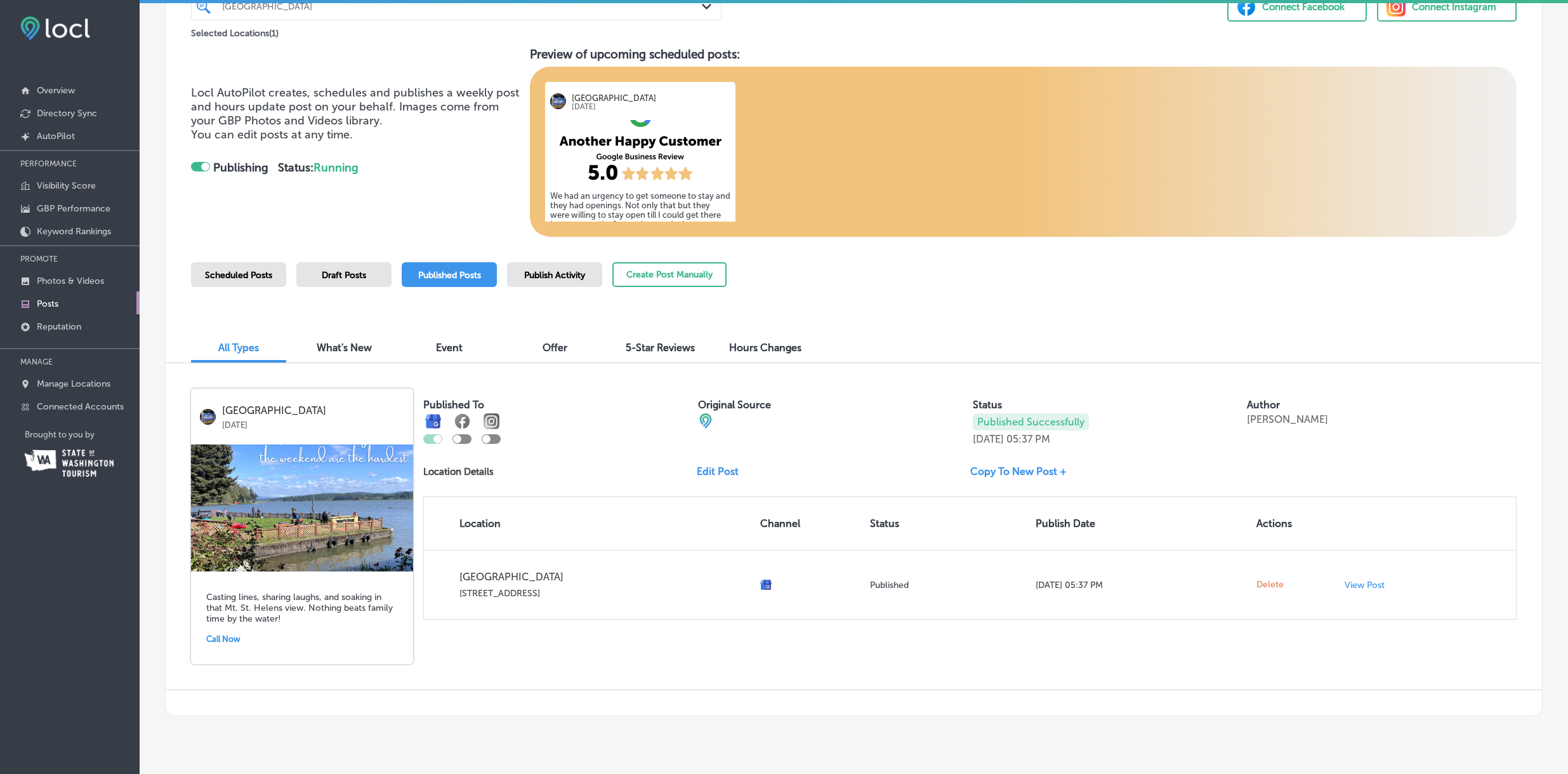
scroll to position [146, 0]
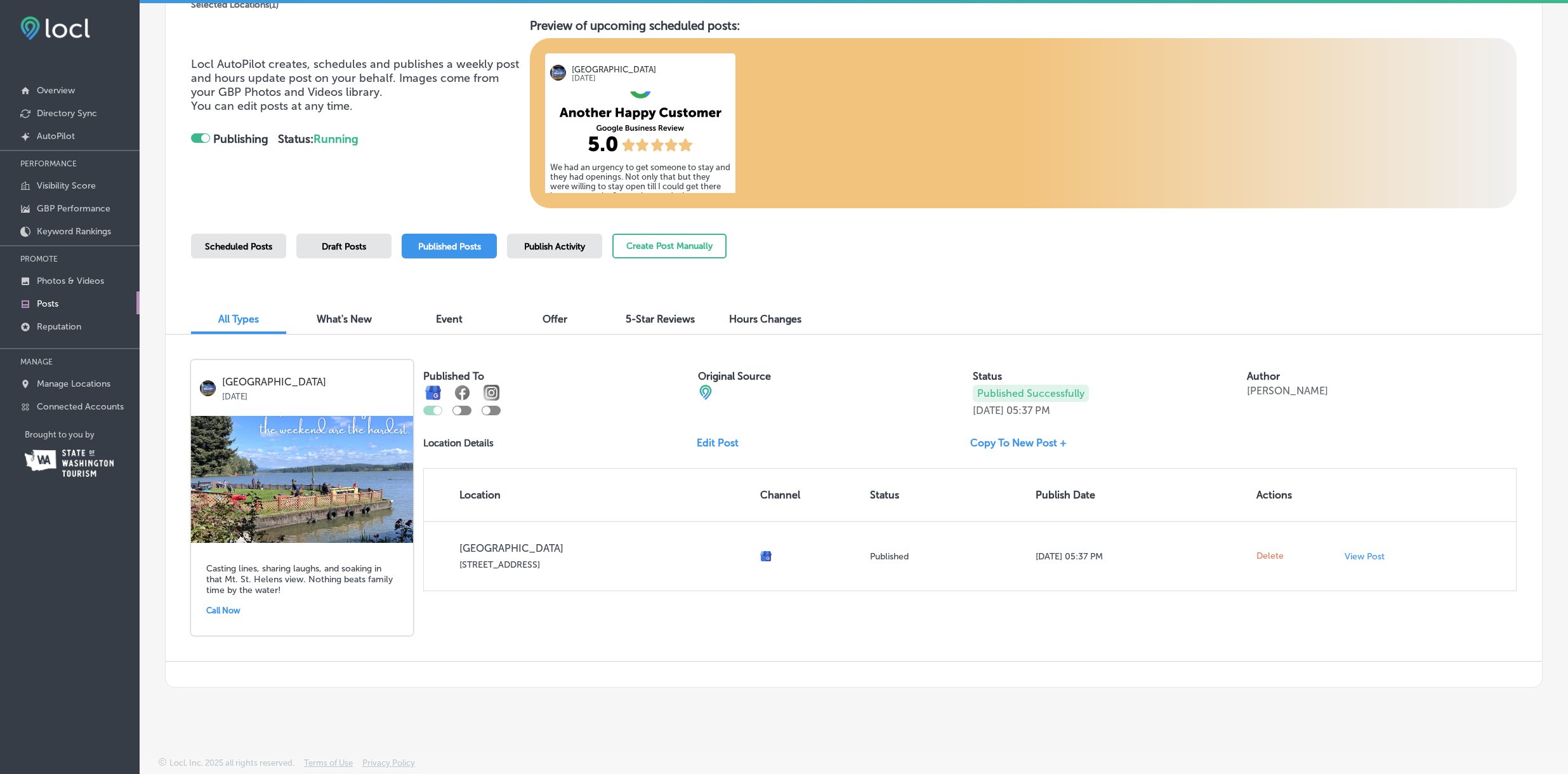
click at [347, 497] on img at bounding box center [301, 479] width 222 height 127
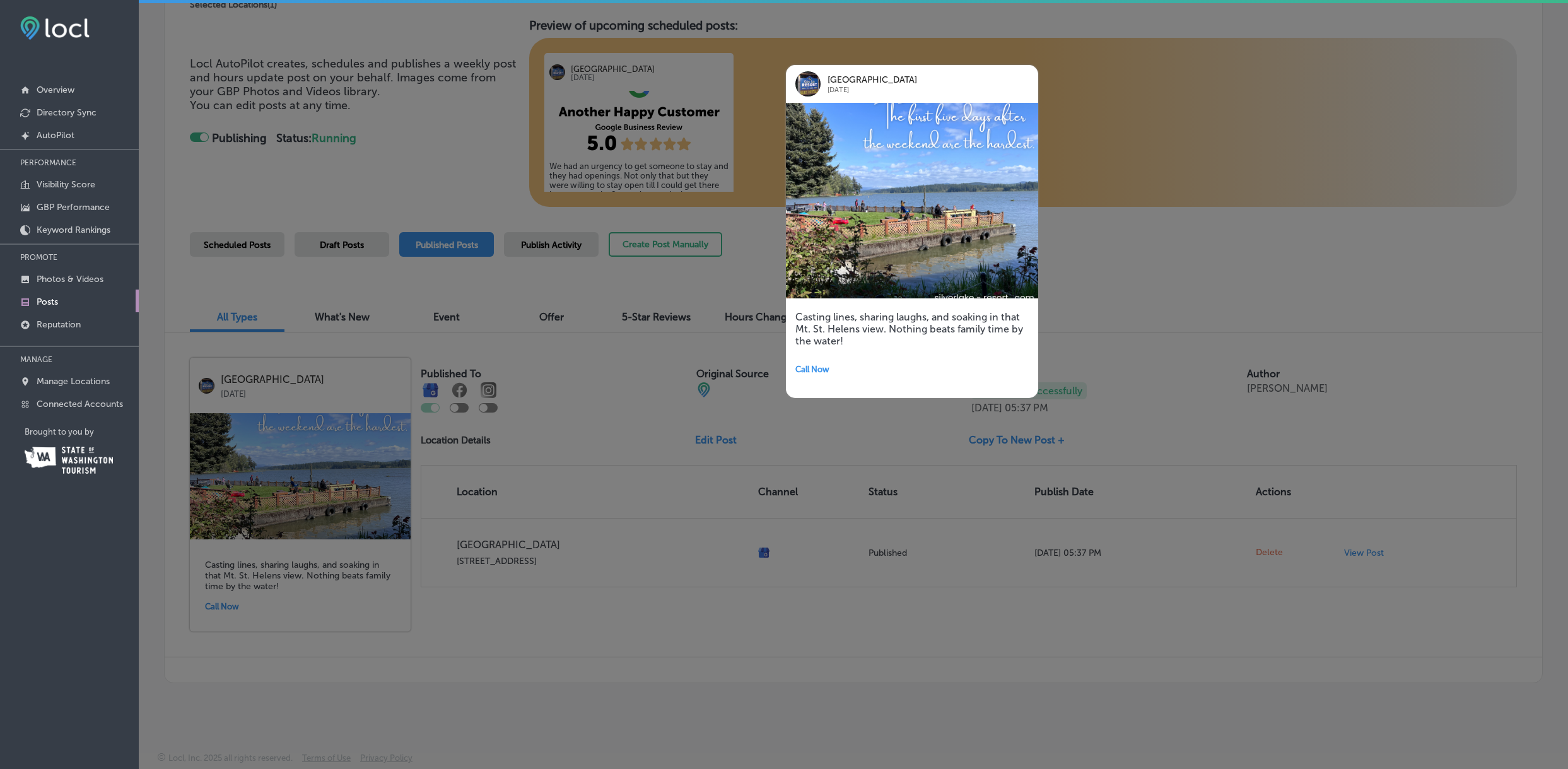
click at [1098, 226] on div at bounding box center [784, 384] width 1568 height 769
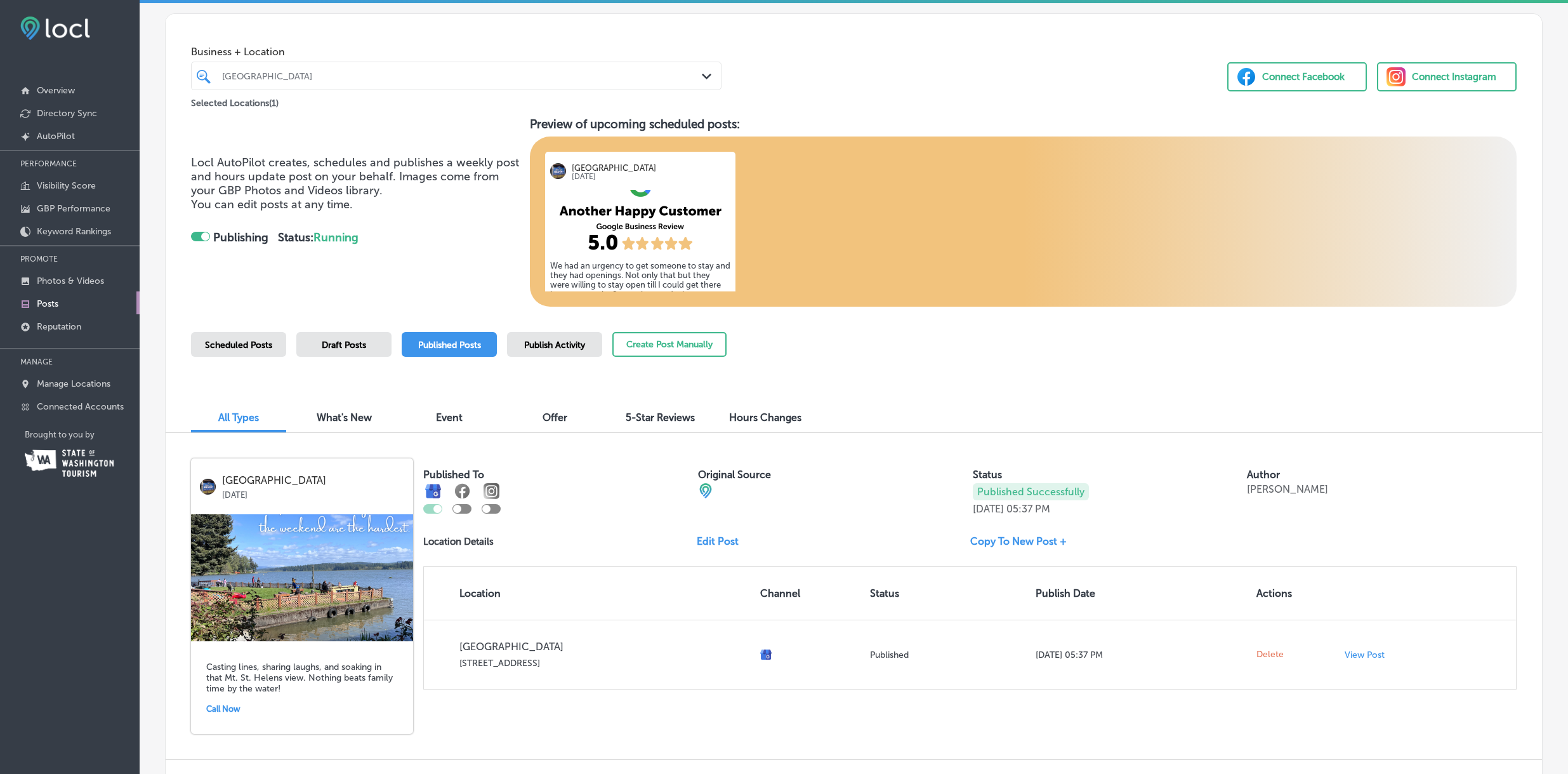
scroll to position [0, 0]
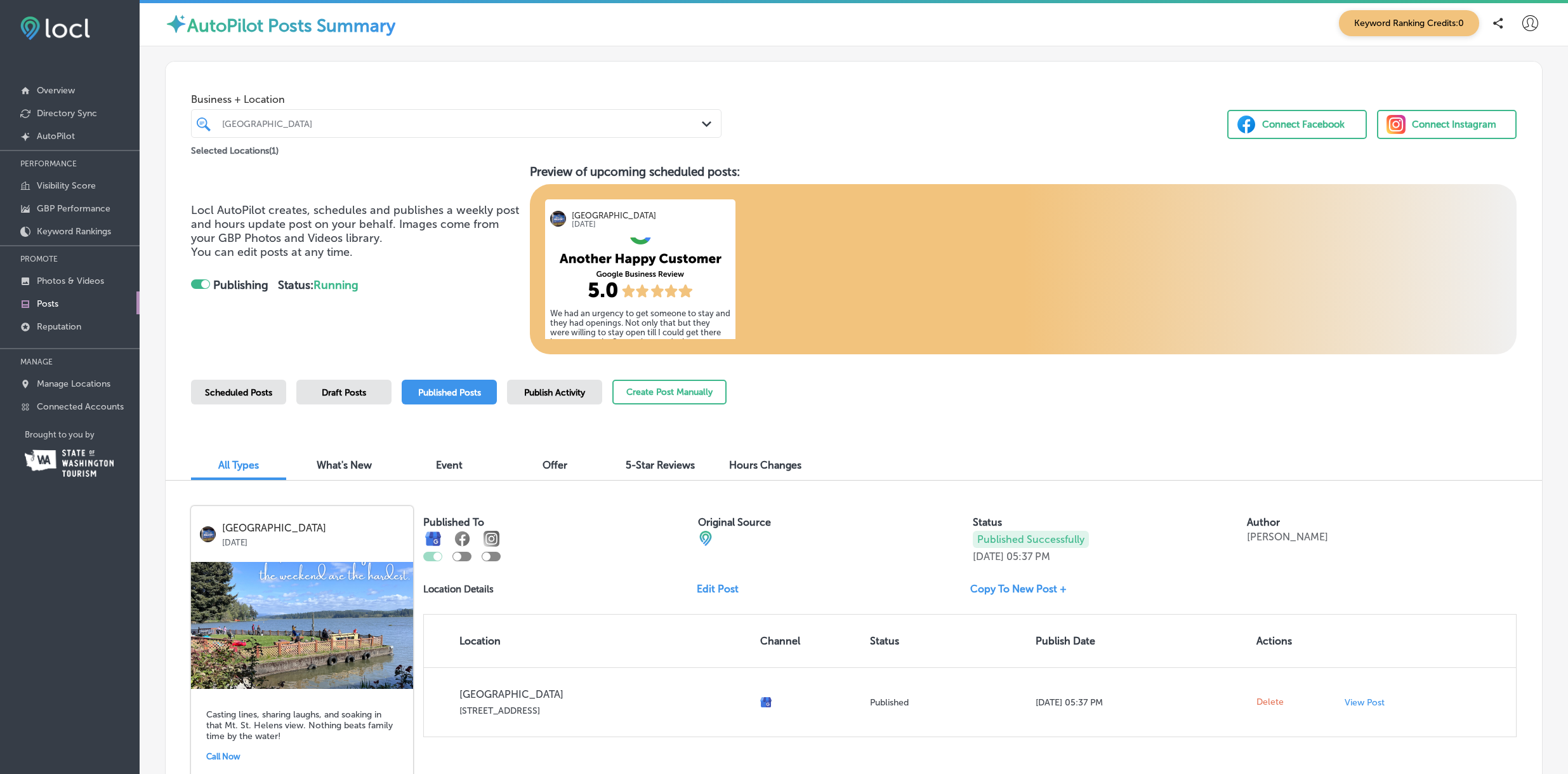
click at [839, 96] on div "Business + Location Silver Lake Resort Path Created with Sketch. Selected Locat…" at bounding box center [854, 109] width 1376 height 96
